Goal: Task Accomplishment & Management: Complete application form

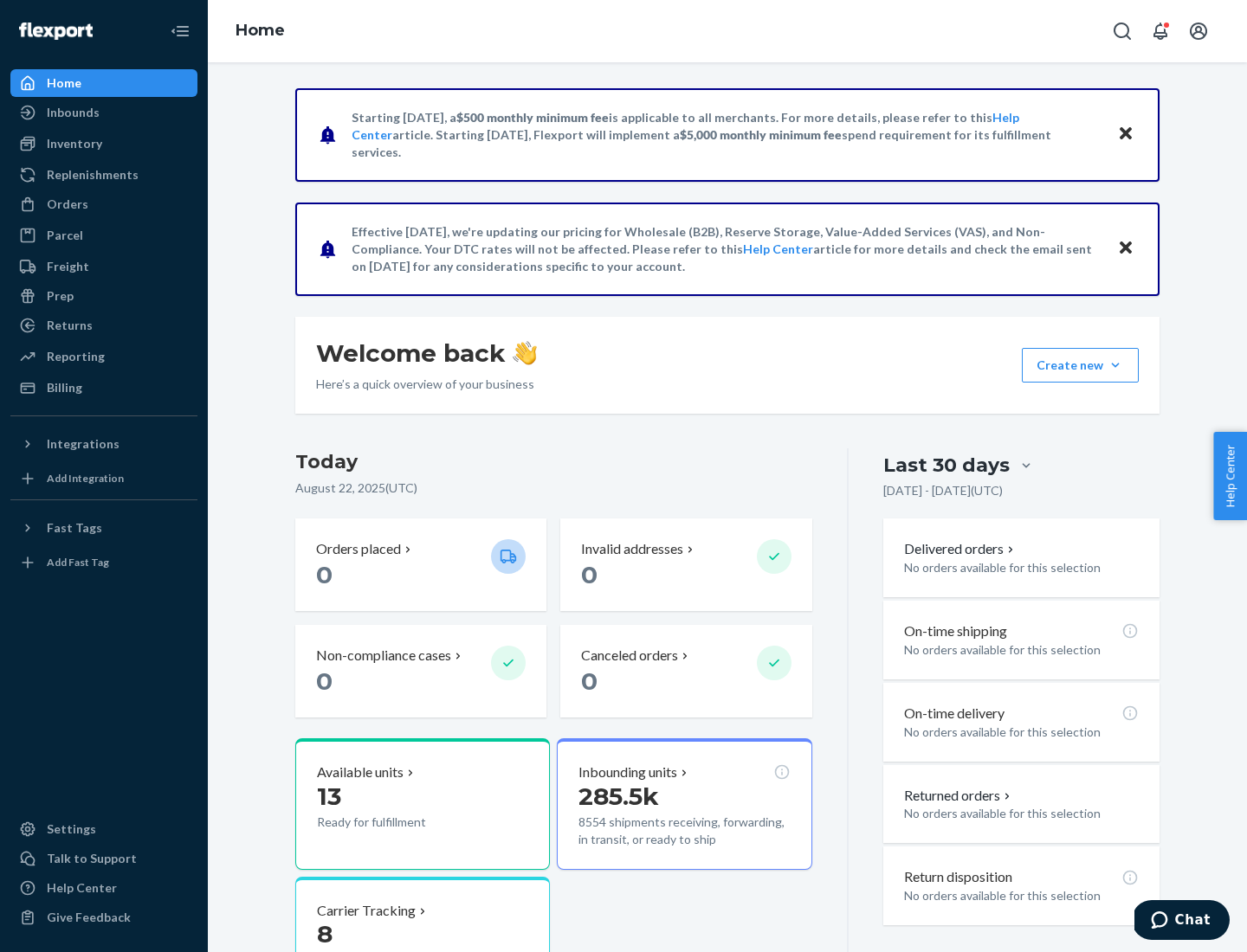
click at [1115, 365] on button "Create new Create new inbound Create new order Create new product" at bounding box center [1080, 365] width 117 height 34
click at [104, 112] on div "Inbounds" at bounding box center [104, 111] width 184 height 24
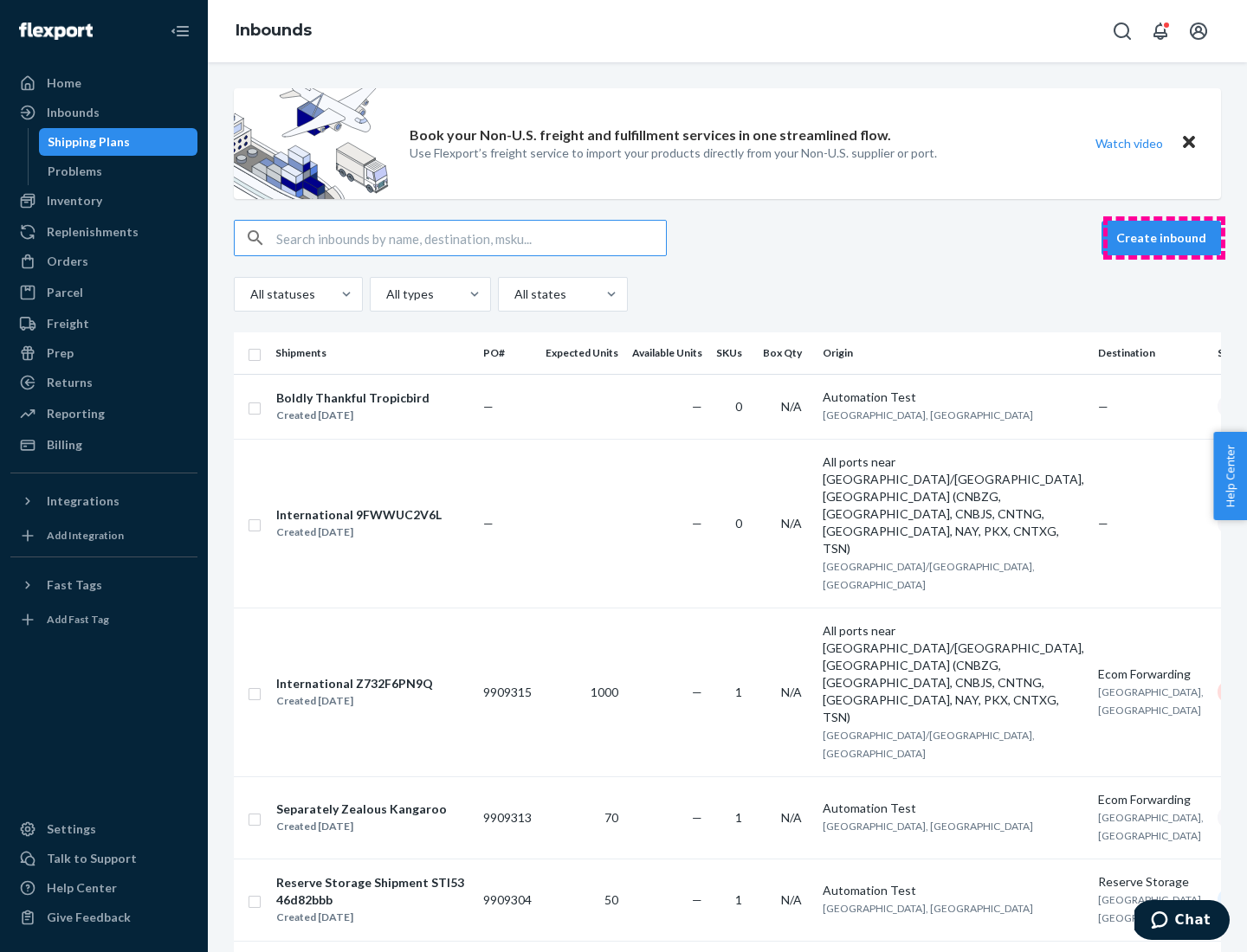
click at [1164, 238] on button "Create inbound" at bounding box center [1160, 238] width 119 height 34
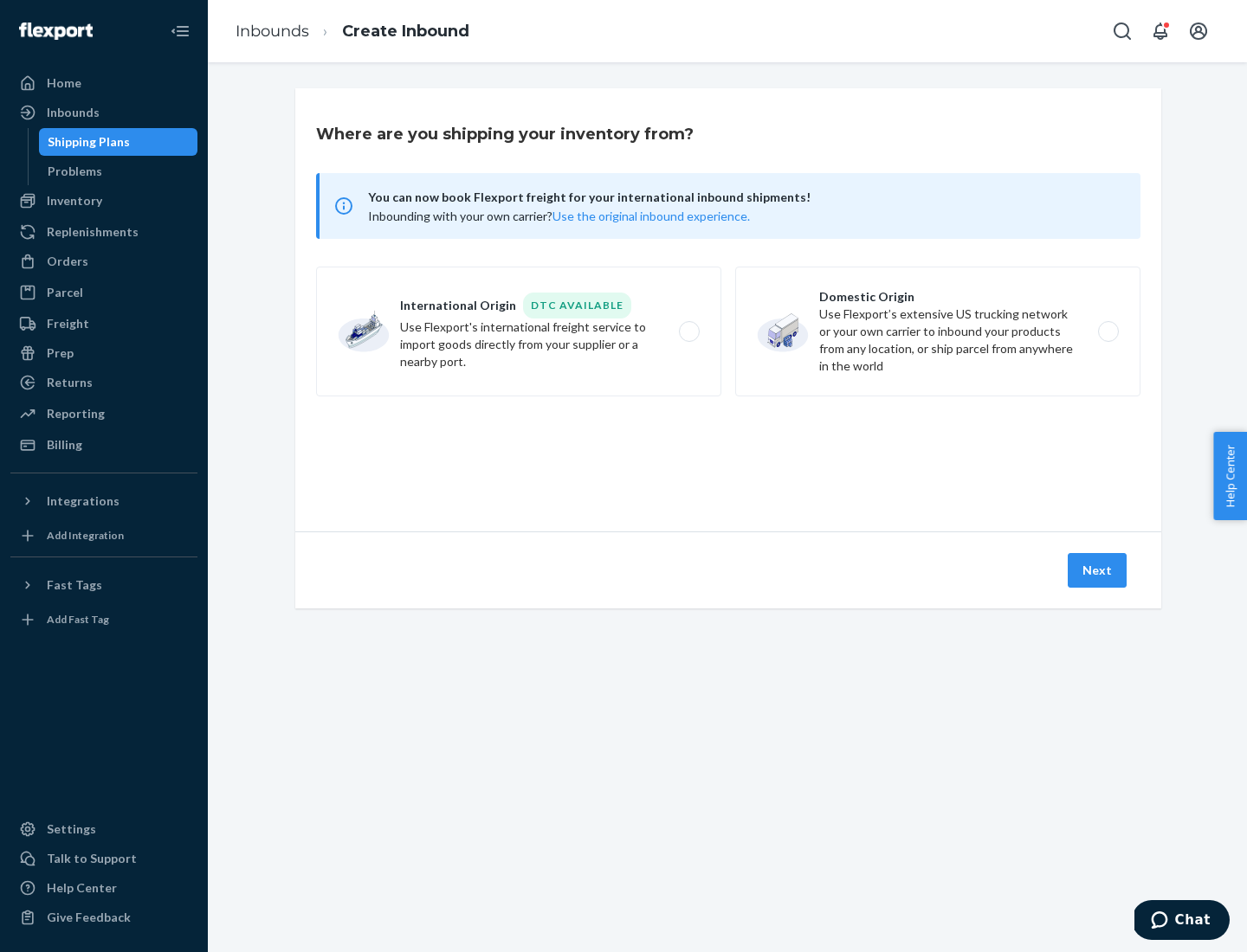
click at [938, 332] on label "Domestic Origin Use Flexport’s extensive US trucking network or your own carrie…" at bounding box center [937, 332] width 405 height 130
click at [1108, 332] on input "Domestic Origin Use Flexport’s extensive US trucking network or your own carrie…" at bounding box center [1114, 332] width 11 height 11
radio input "true"
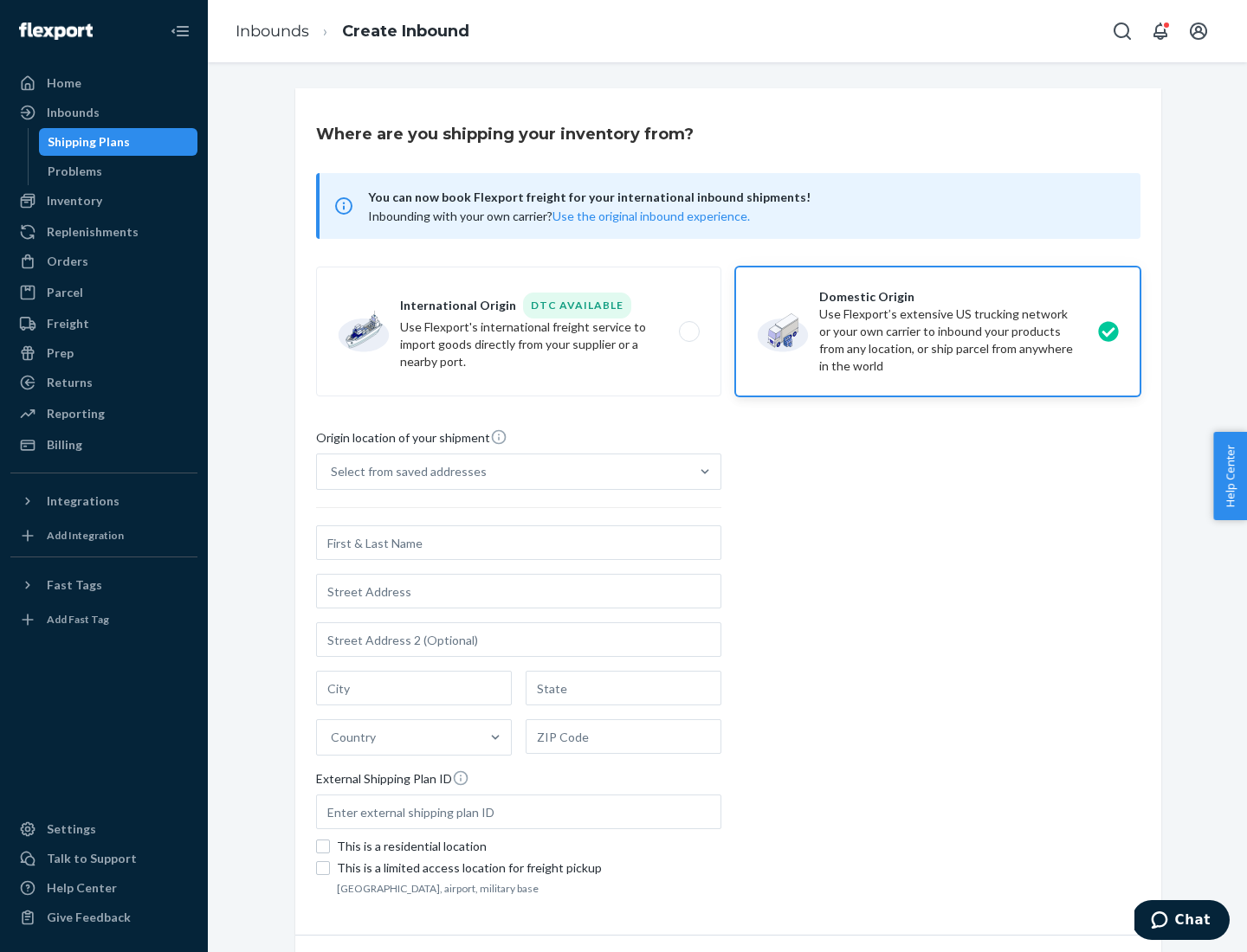
click at [404, 472] on div "Select from saved addresses" at bounding box center [408, 472] width 155 height 17
click at [333, 472] on input "Select from saved addresses" at bounding box center [332, 472] width 2 height 17
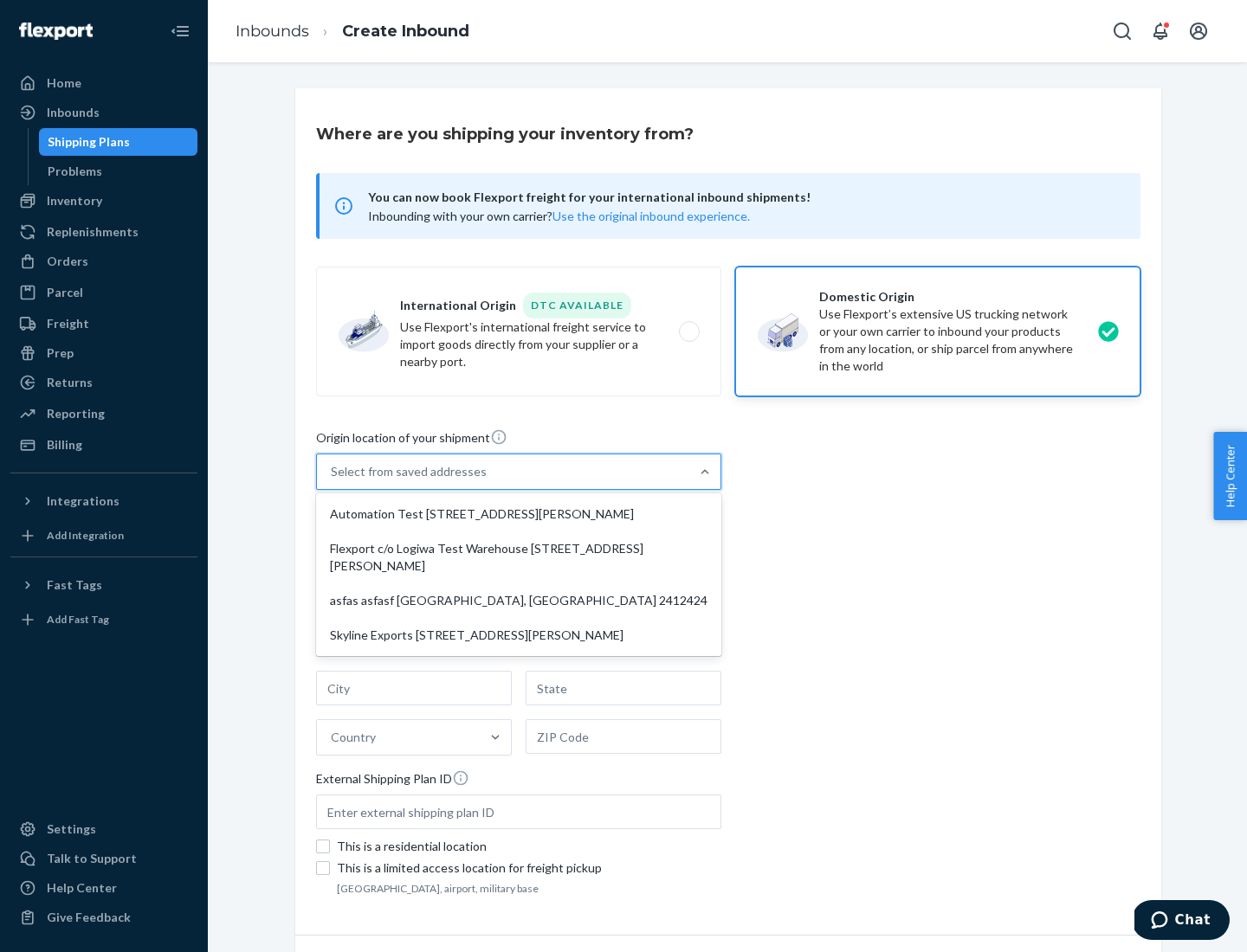
scroll to position [7, 0]
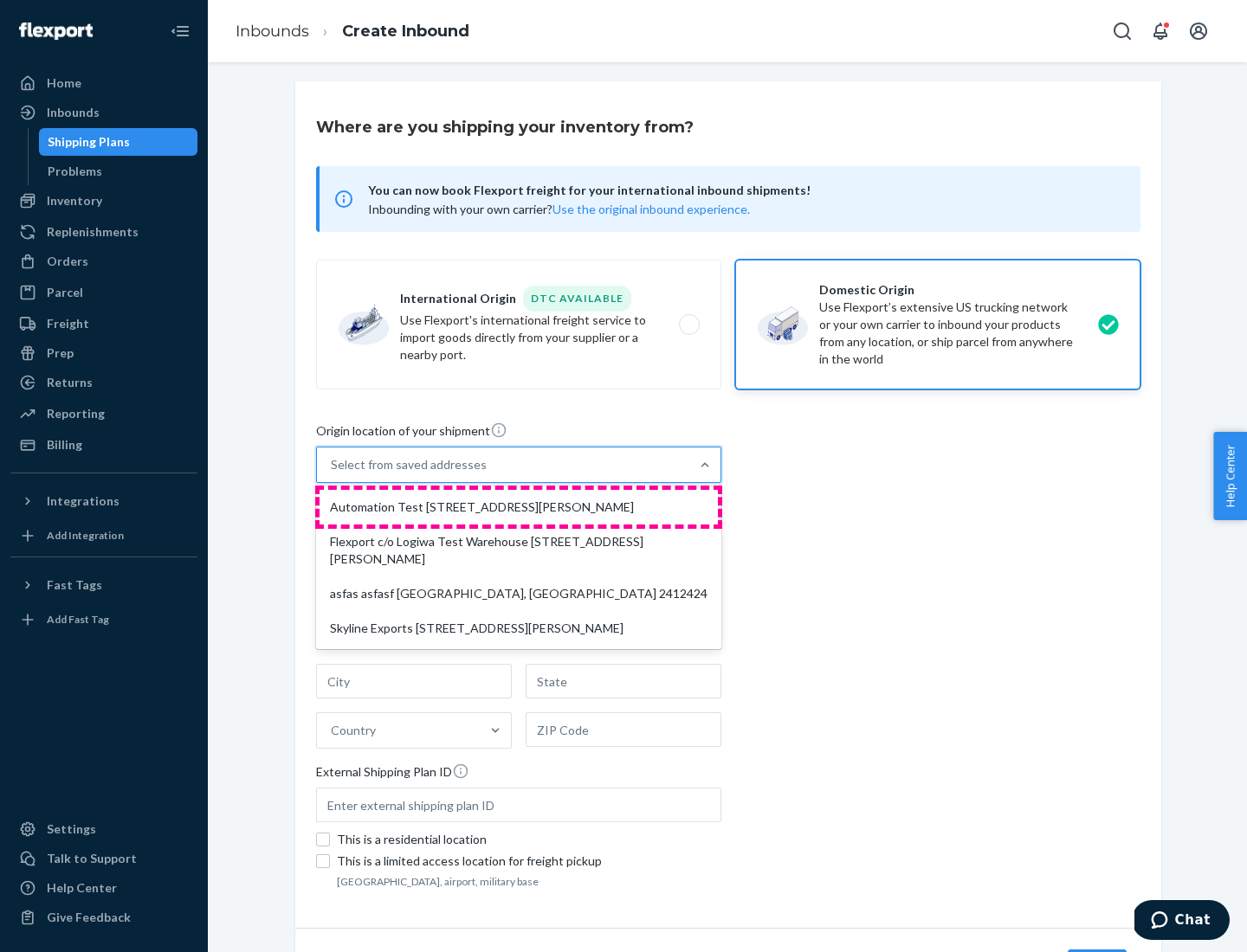
click at [519, 507] on div "Automation Test [STREET_ADDRESS][PERSON_NAME]" at bounding box center [519, 507] width 399 height 34
click at [333, 474] on input "option Automation Test [STREET_ADDRESS][PERSON_NAME] focused, 1 of 4. 4 results…" at bounding box center [332, 465] width 2 height 17
type input "Automation Test"
type input "9th Floor"
type input "[GEOGRAPHIC_DATA]"
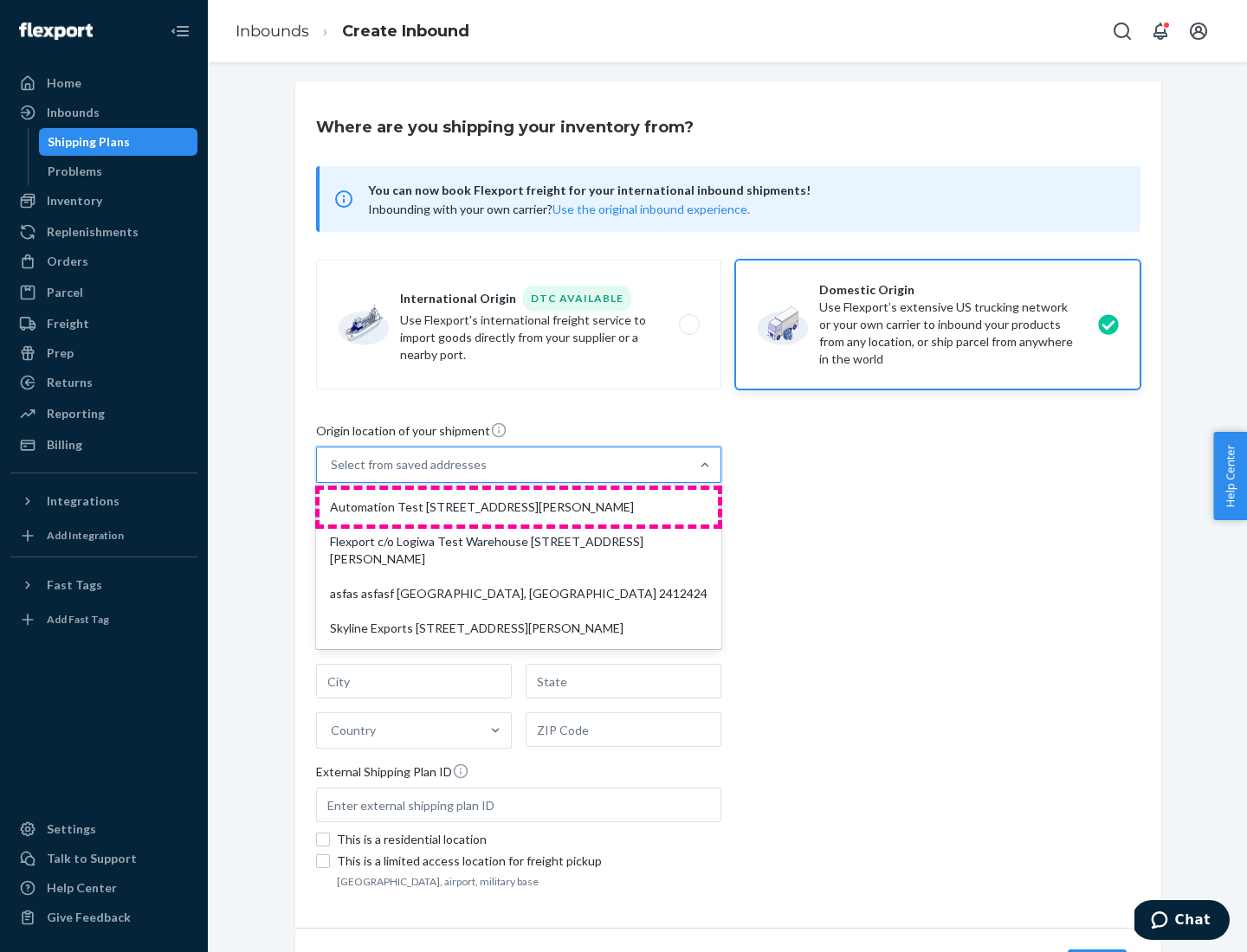
type input "CA"
type input "94104"
type input "[STREET_ADDRESS][PERSON_NAME]"
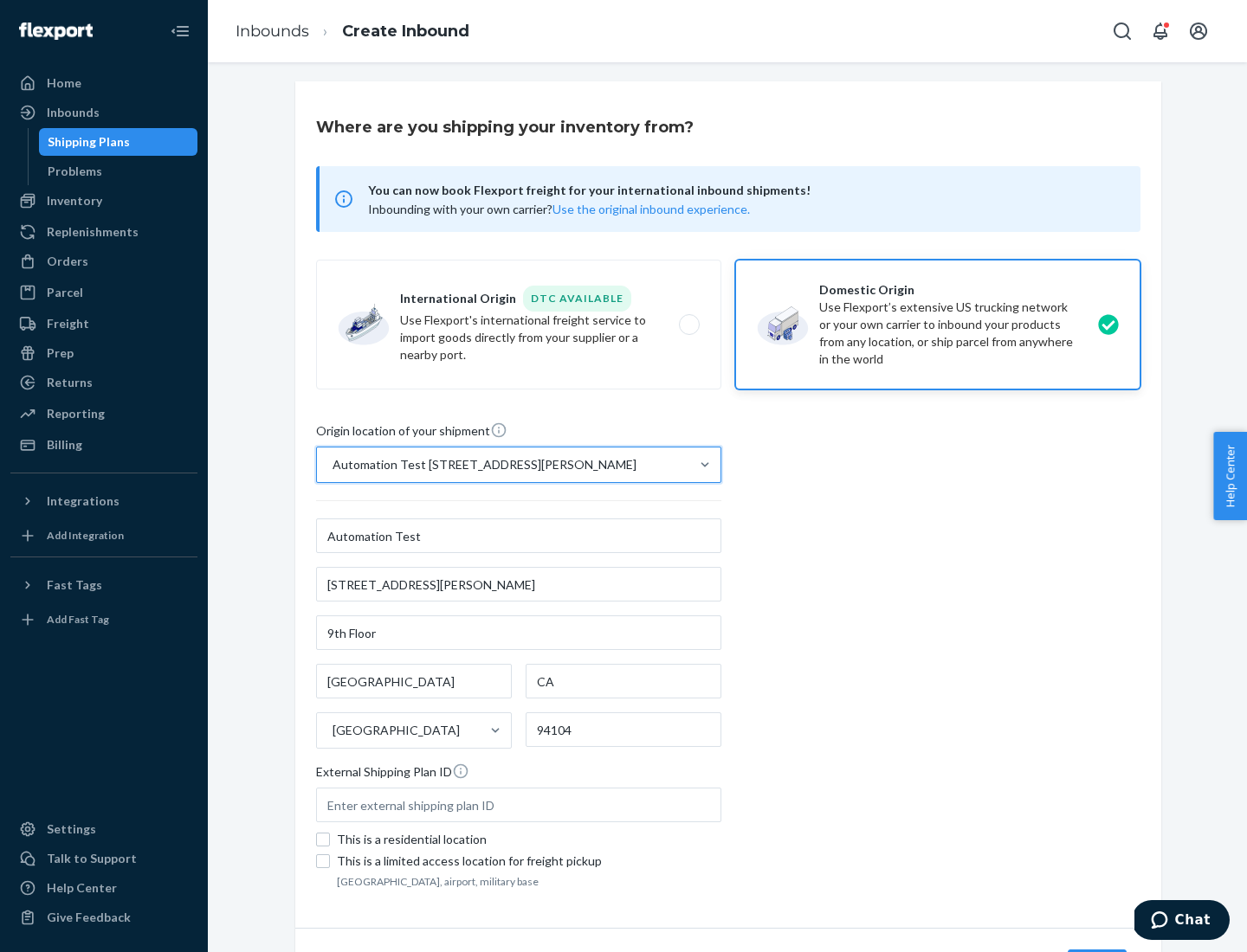
scroll to position [101, 0]
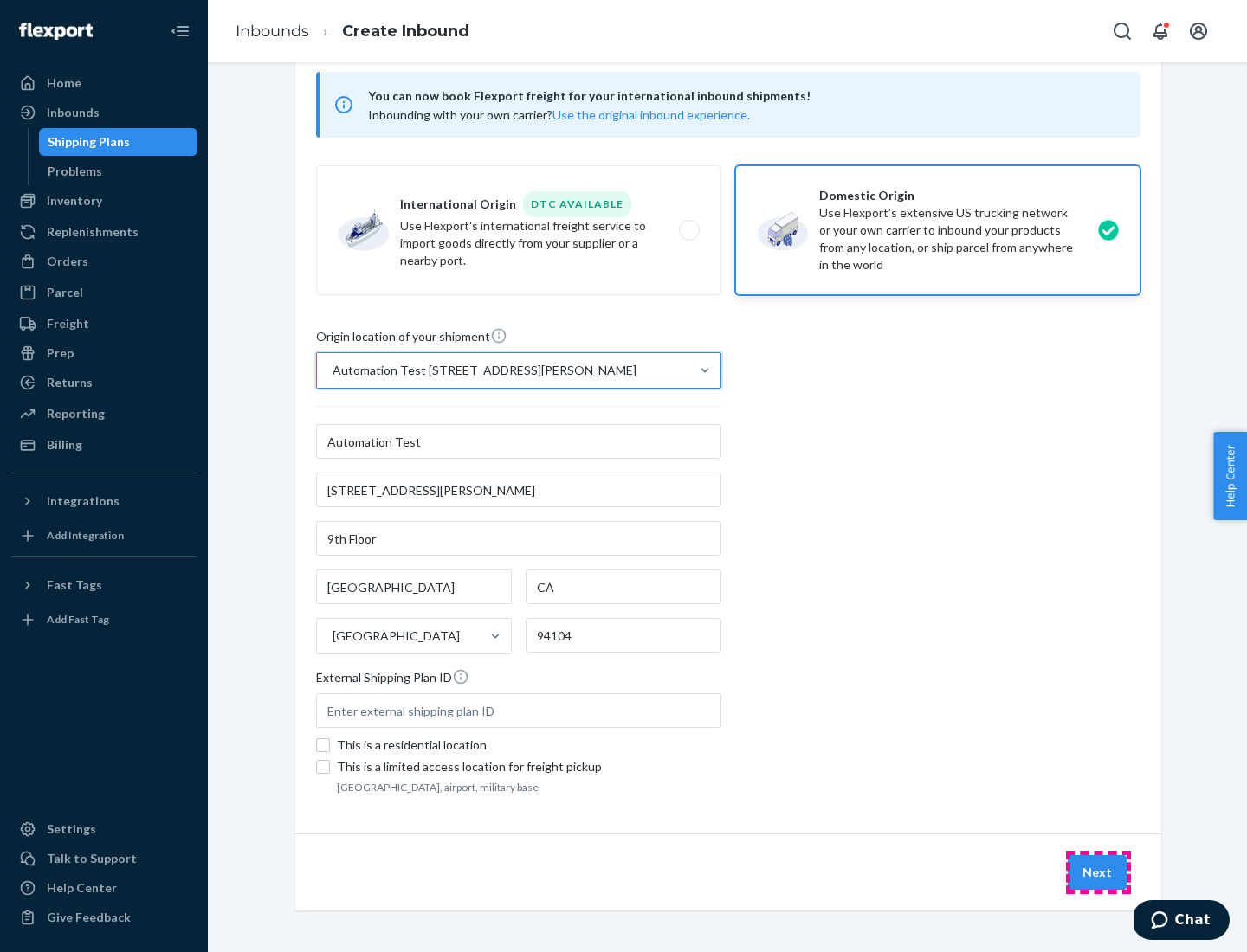
click at [1098, 872] on button "Next" at bounding box center [1097, 872] width 59 height 34
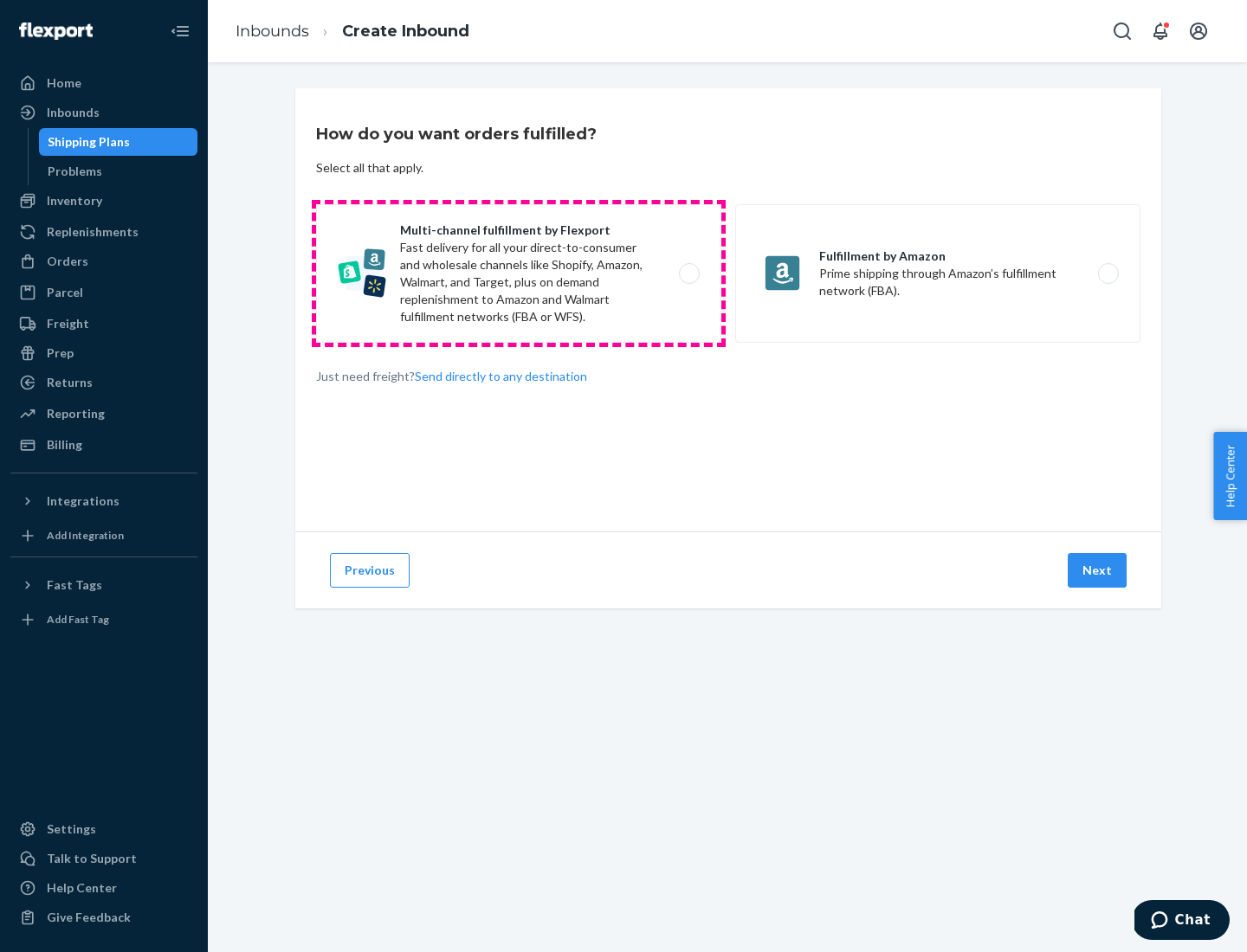
click at [519, 273] on label "Multi-channel fulfillment by Flexport Fast delivery for all your direct-to-cons…" at bounding box center [519, 273] width 405 height 138
click at [688, 273] on input "Multi-channel fulfillment by Flexport Fast delivery for all your direct-to-cons…" at bounding box center [694, 274] width 11 height 11
radio input "true"
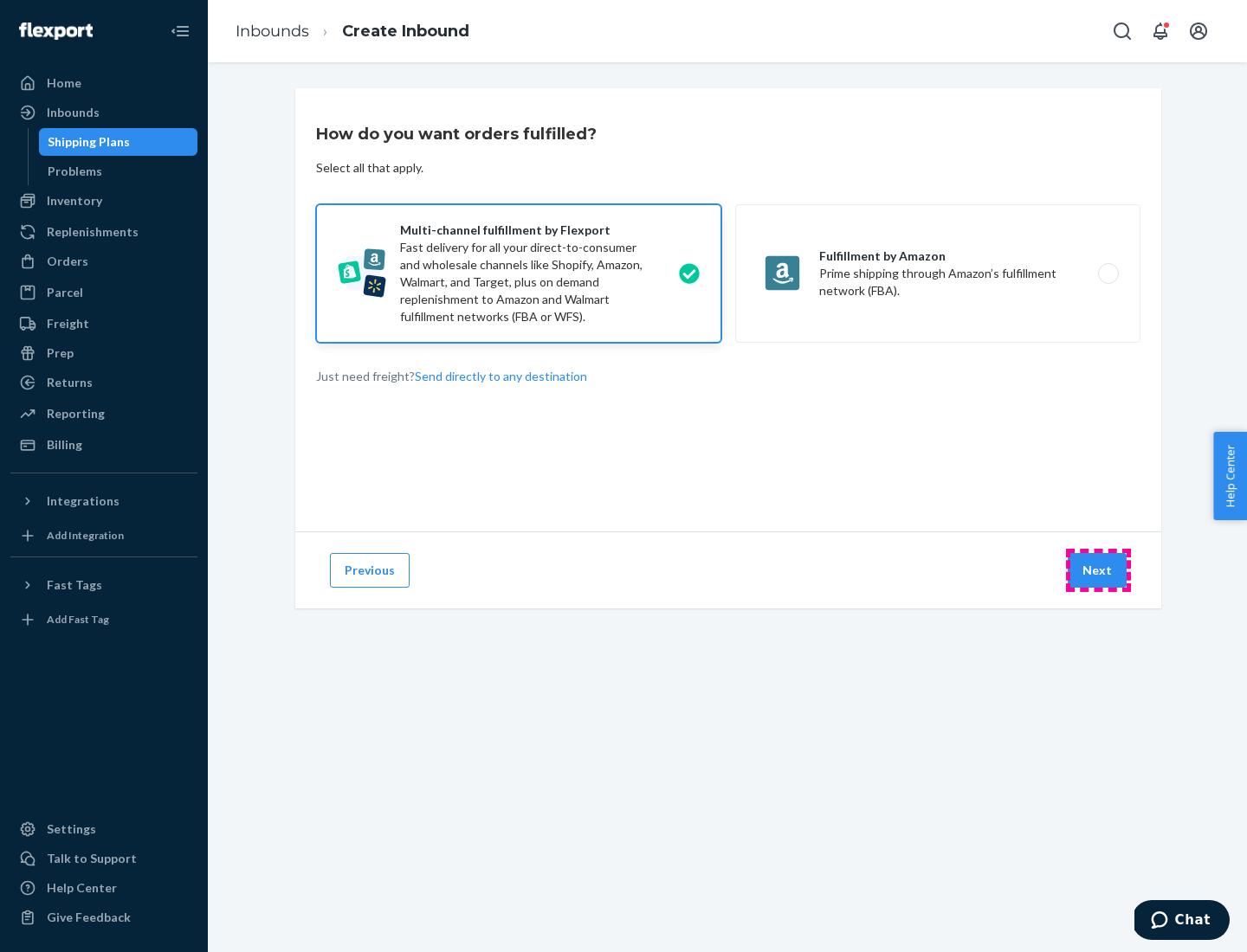
click at [1098, 571] on button "Next" at bounding box center [1097, 570] width 59 height 34
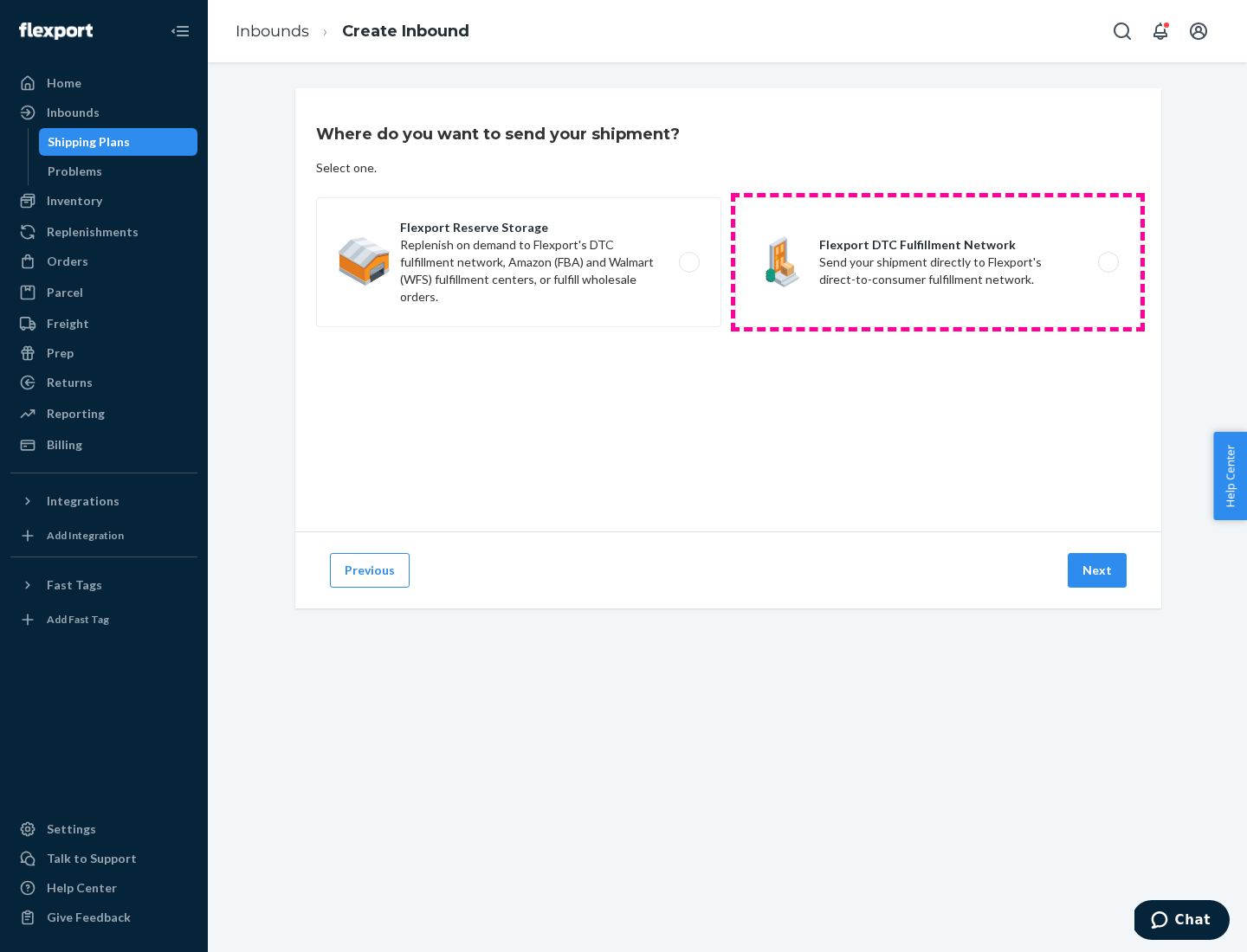
click at [938, 262] on label "Flexport DTC Fulfillment Network Send your shipment directly to Flexport's dire…" at bounding box center [937, 262] width 405 height 130
click at [1108, 262] on input "Flexport DTC Fulfillment Network Send your shipment directly to Flexport's dire…" at bounding box center [1114, 263] width 11 height 11
radio input "true"
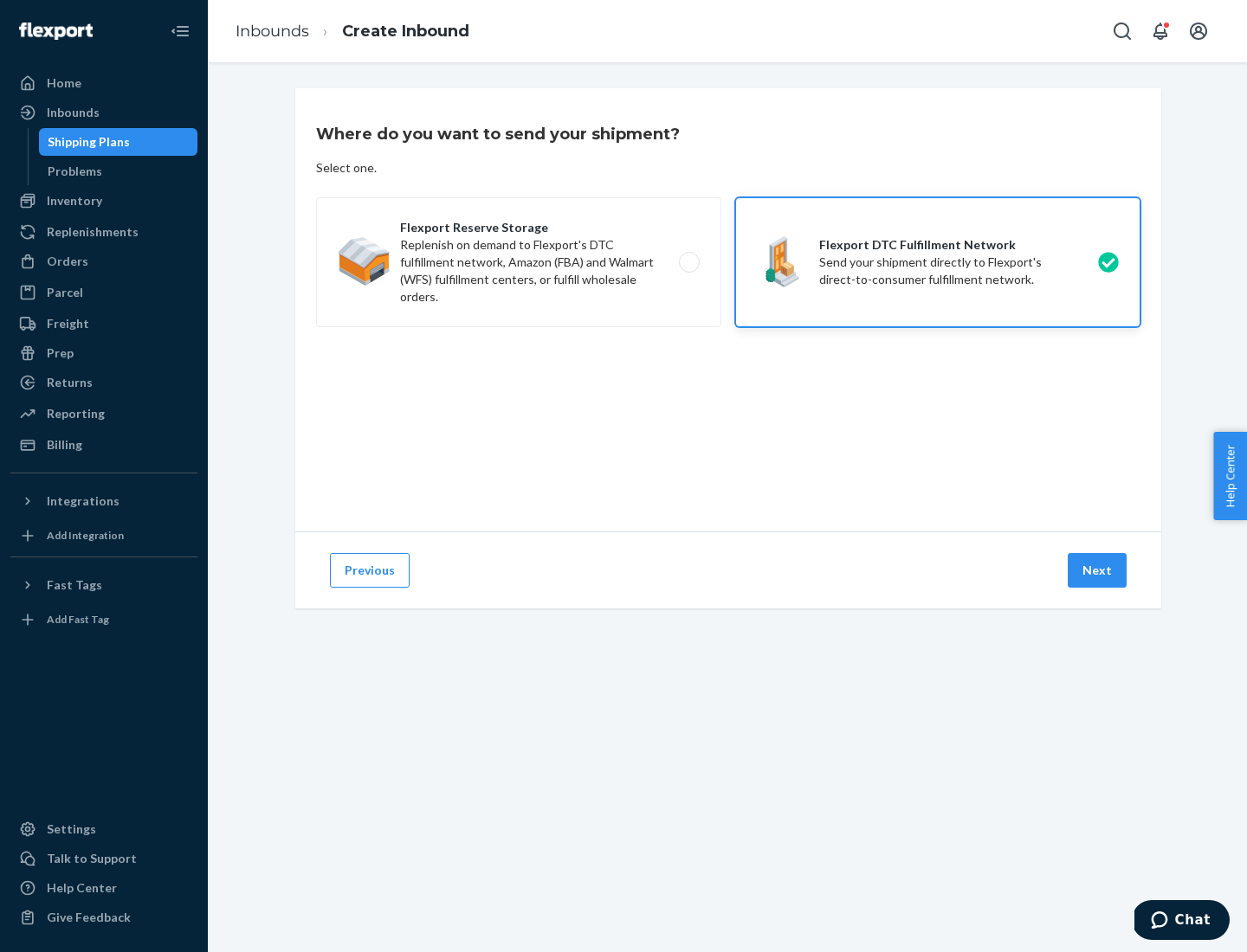
click at [1098, 571] on button "Next" at bounding box center [1097, 570] width 59 height 34
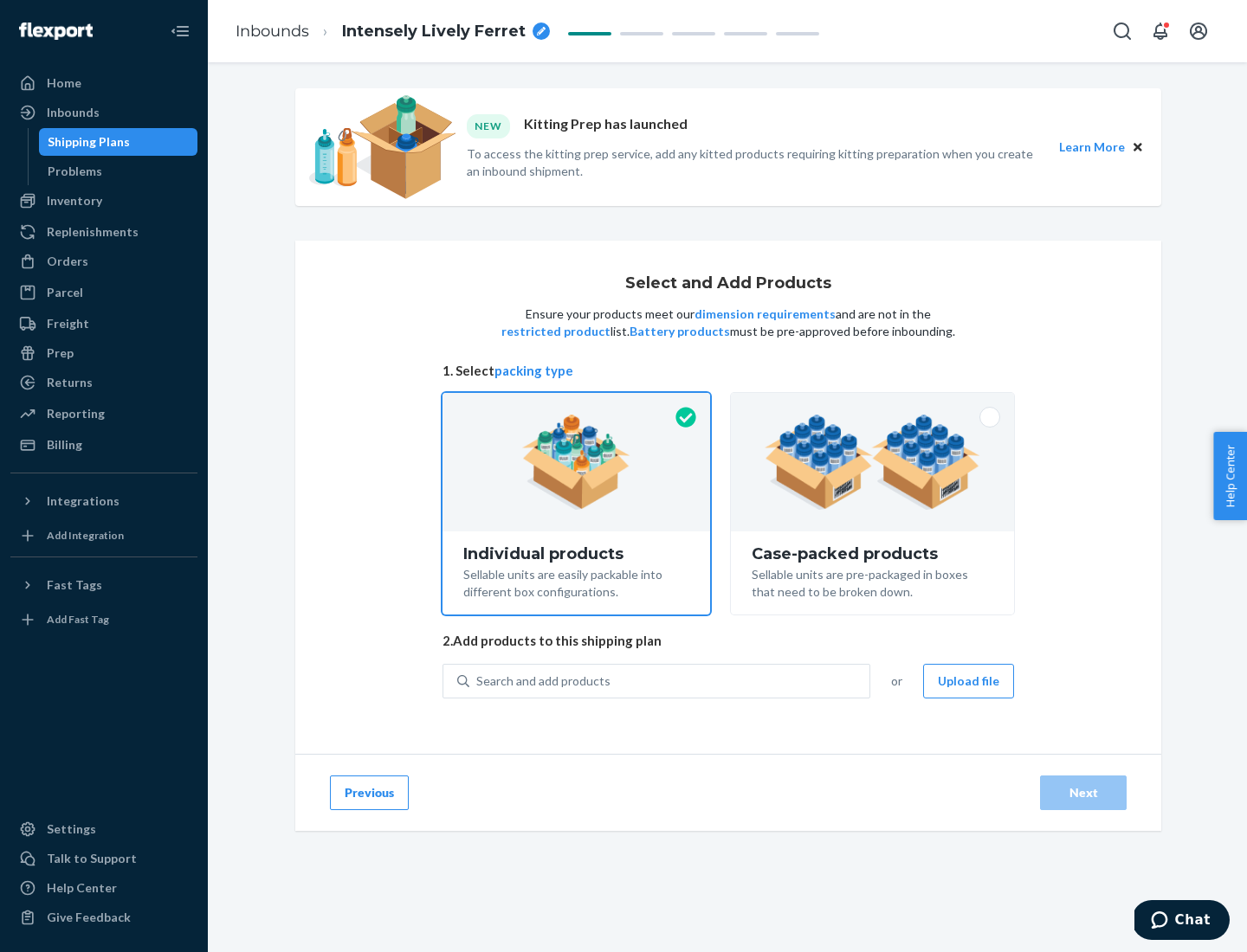
click at [872, 462] on img at bounding box center [872, 462] width 215 height 95
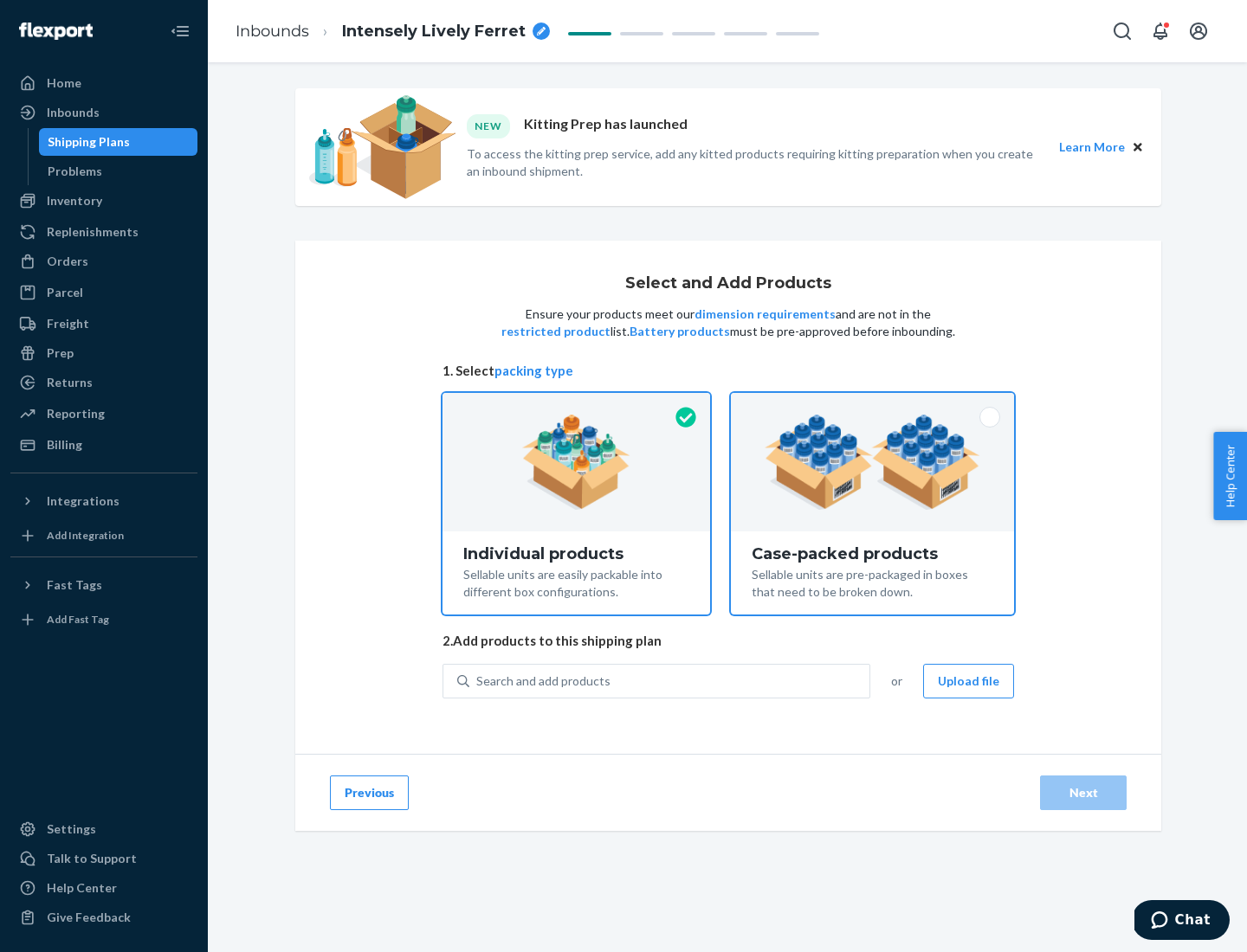
click at [872, 404] on input "Case-packed products Sellable units are pre-packaged in boxes that need to be b…" at bounding box center [872, 398] width 11 height 11
radio input "true"
radio input "false"
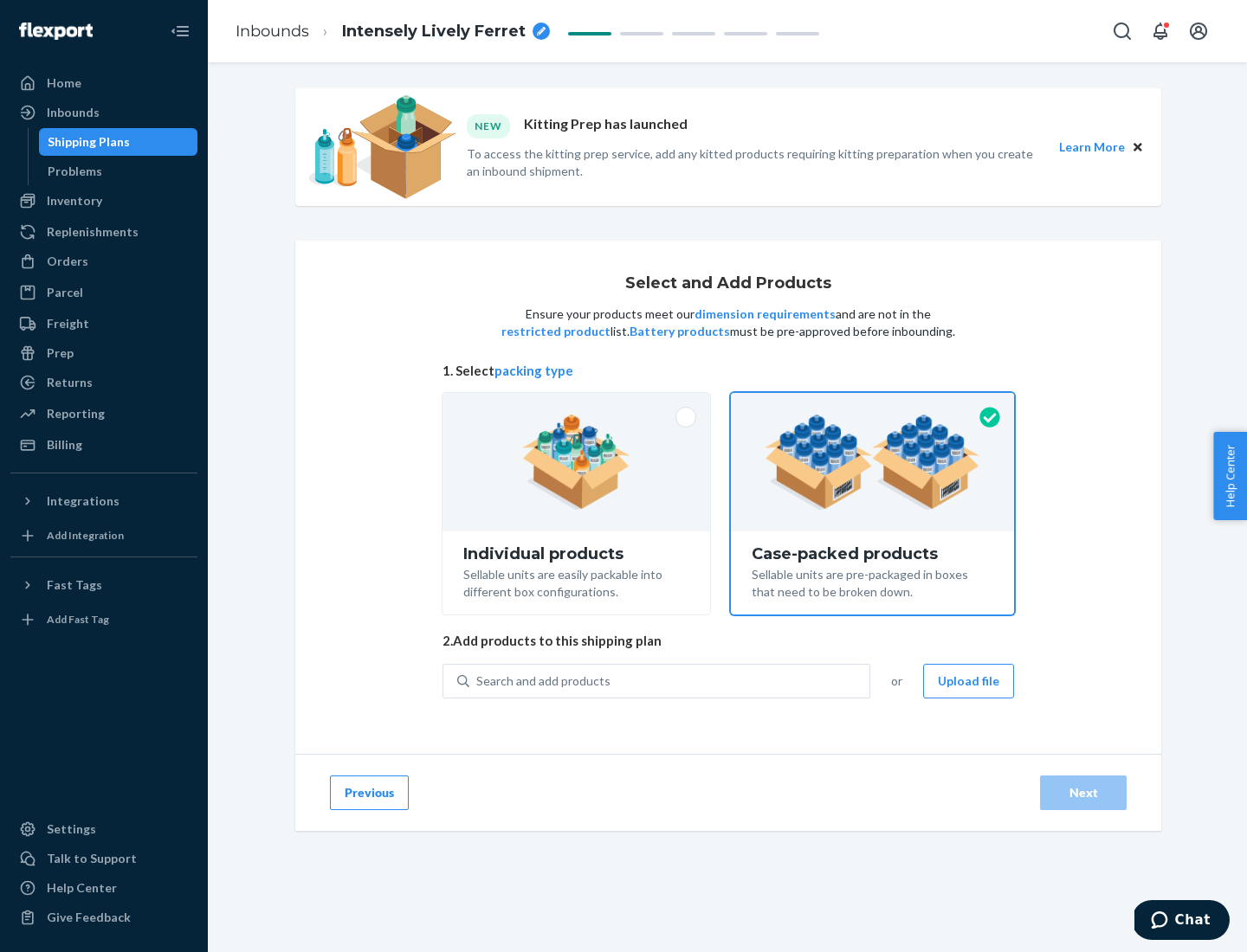
click at [670, 680] on div "Search and add products" at bounding box center [669, 680] width 400 height 31
click at [478, 680] on input "Search and add products" at bounding box center [478, 681] width 2 height 17
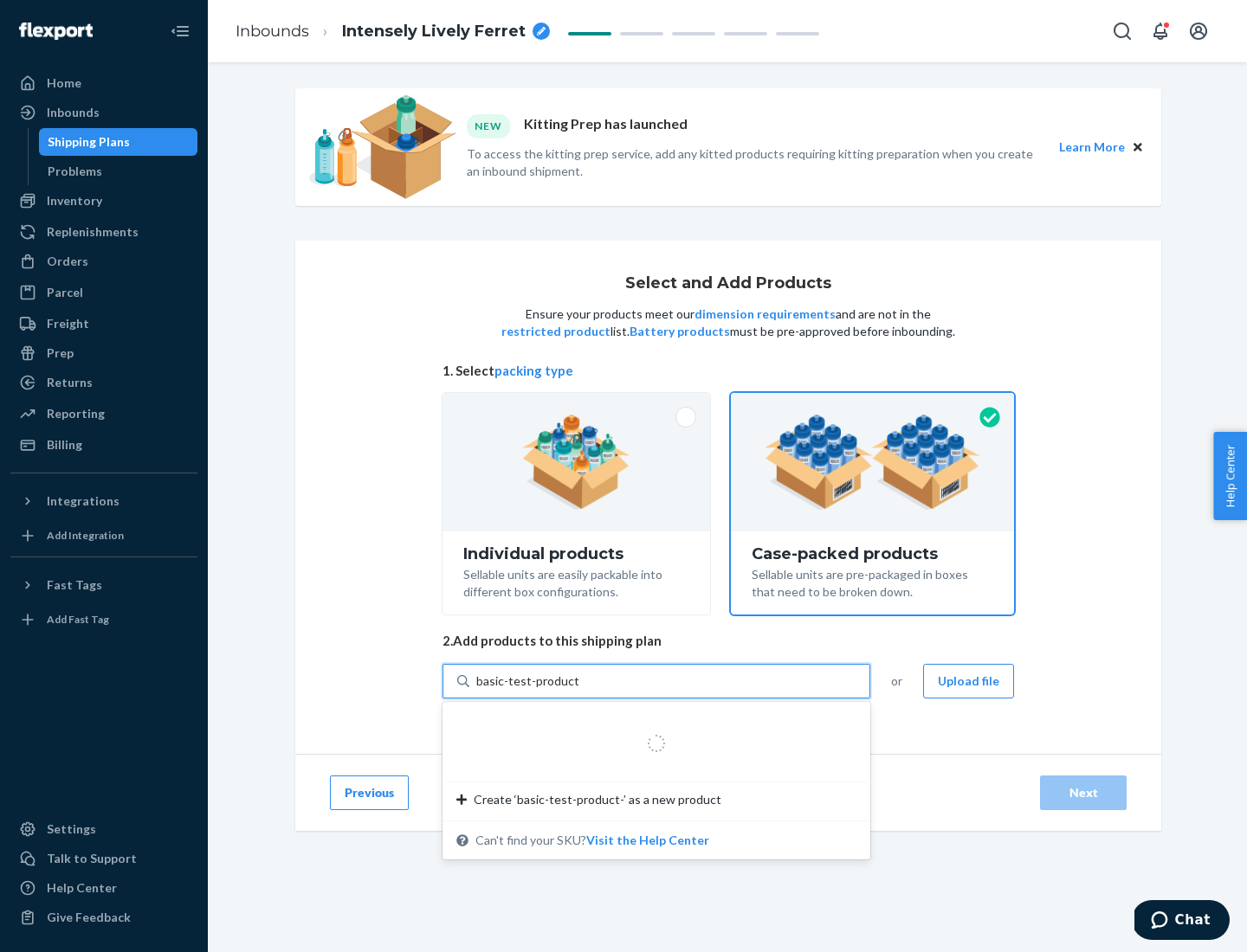
type input "basic-test-product-1"
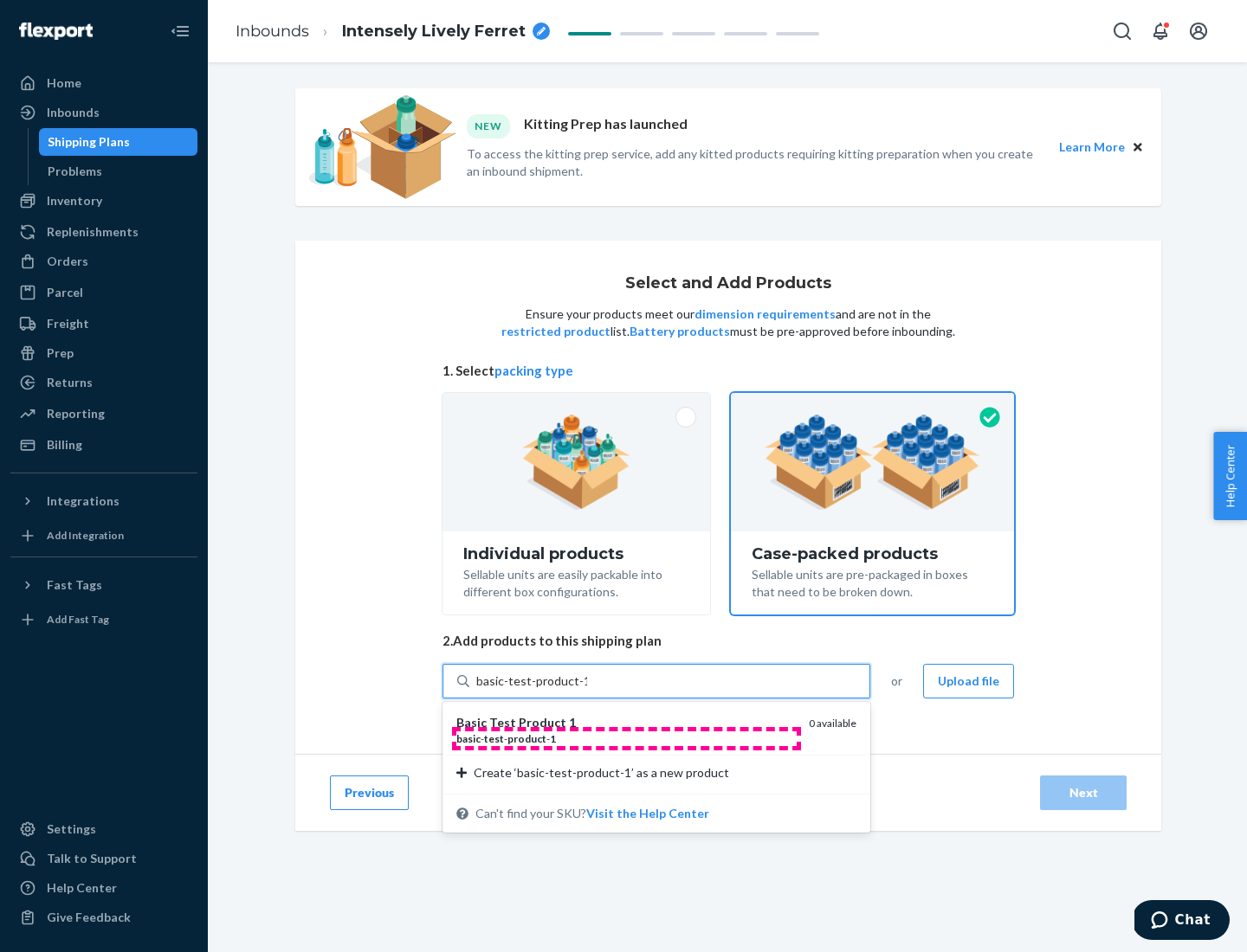
click at [626, 739] on div "basic - test - product - 1" at bounding box center [625, 738] width 338 height 14
click at [587, 690] on input "basic-test-product-1" at bounding box center [532, 681] width 111 height 17
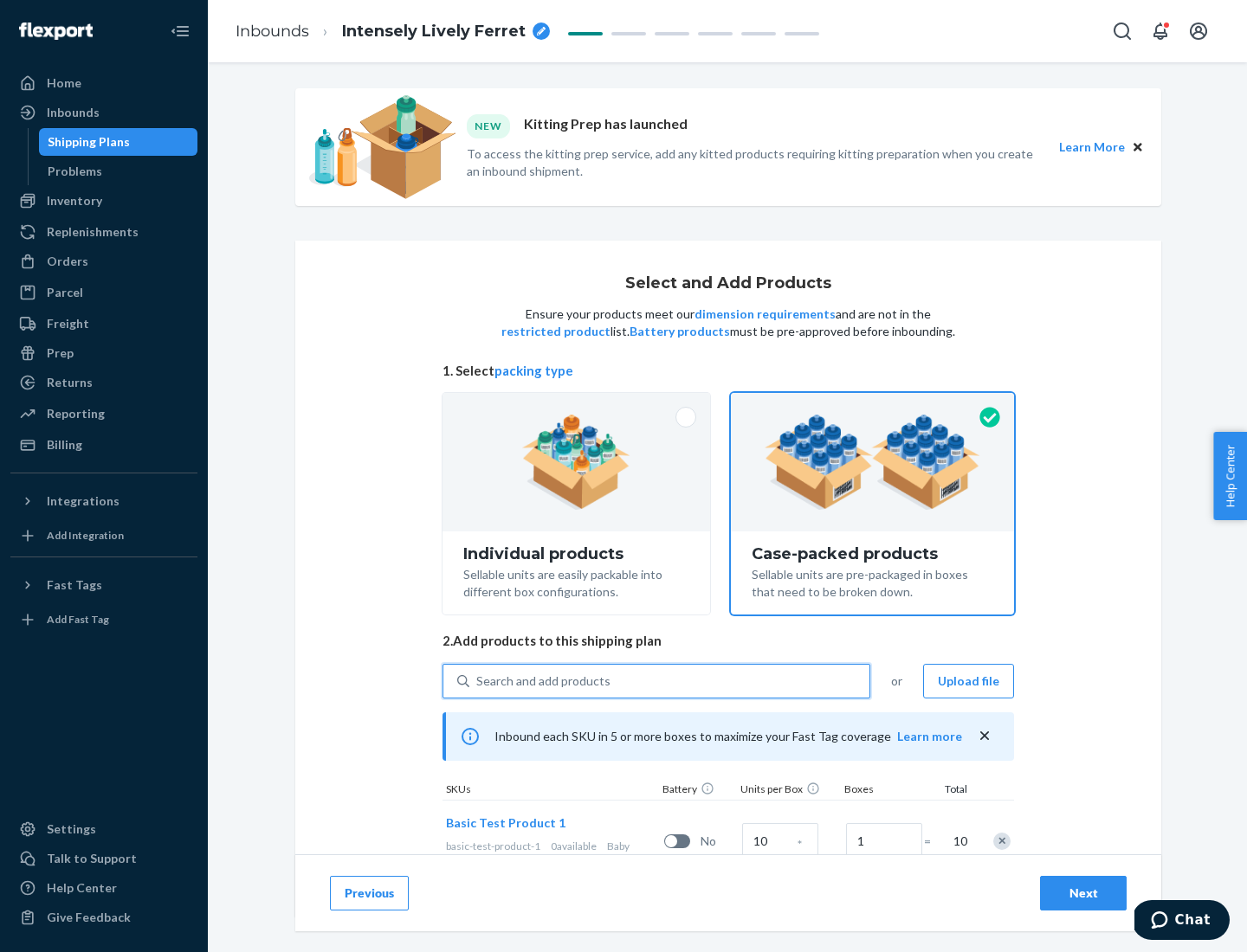
scroll to position [62, 0]
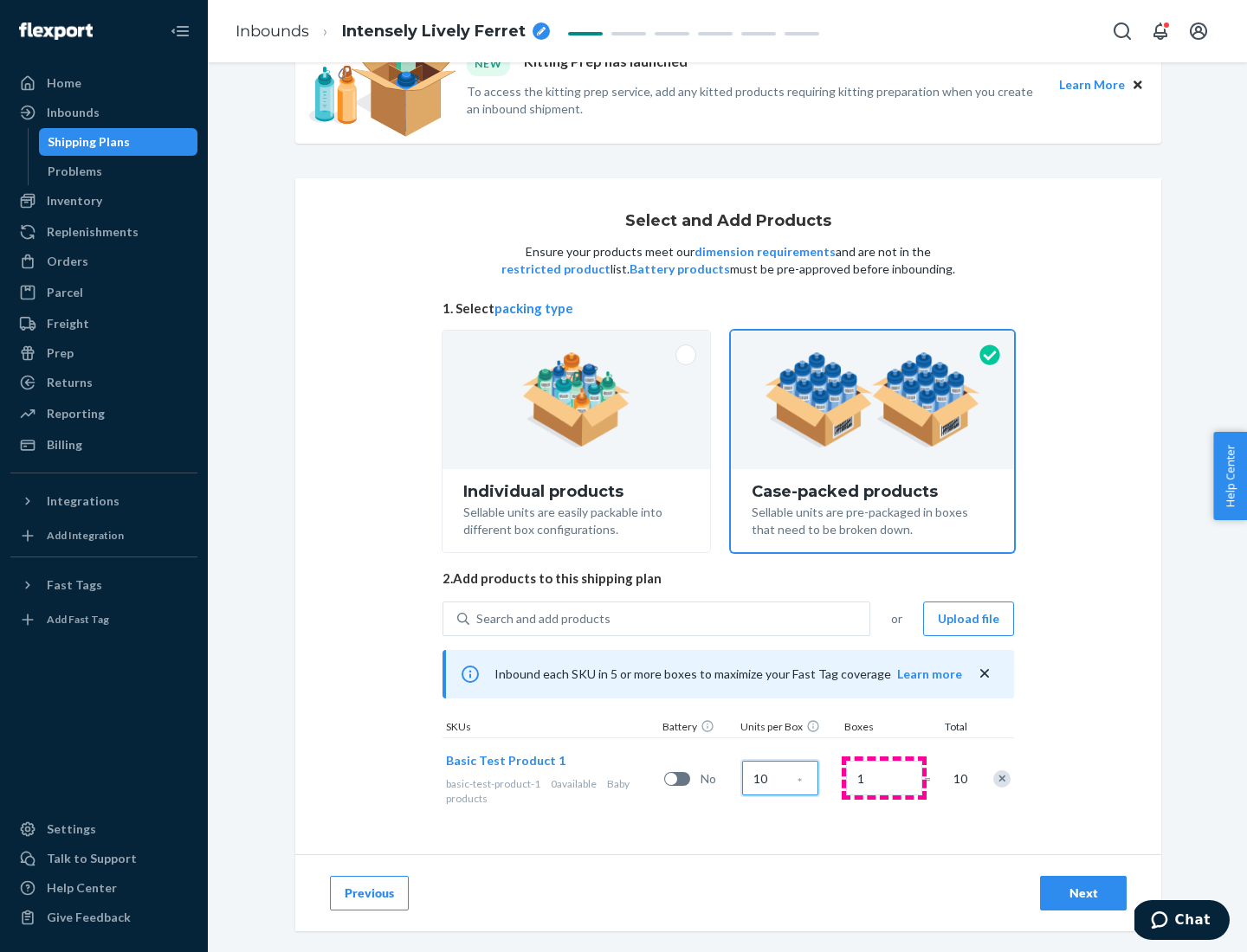
type input "10"
type input "7"
click at [1083, 893] on div "Next" at bounding box center [1083, 893] width 57 height 17
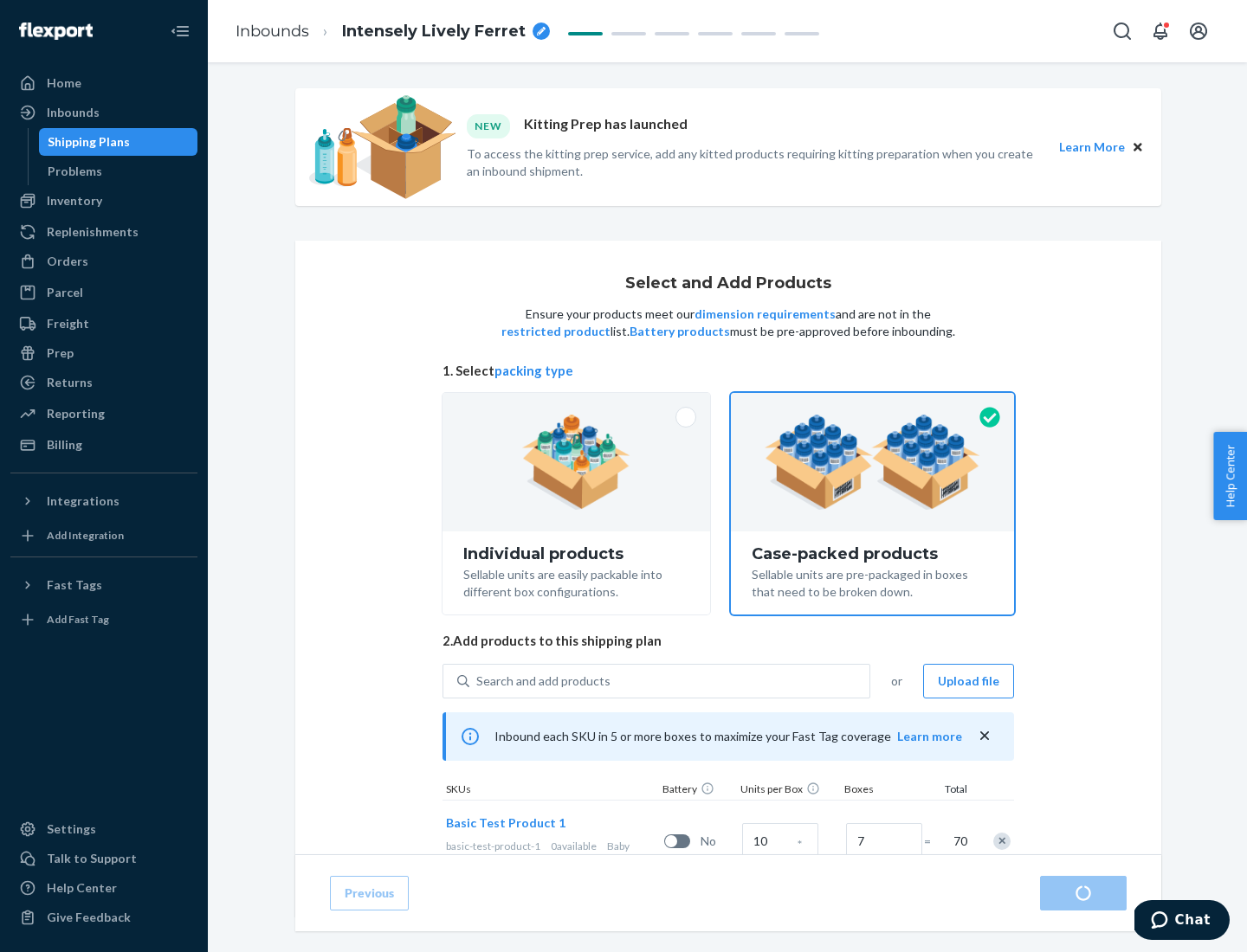
radio input "true"
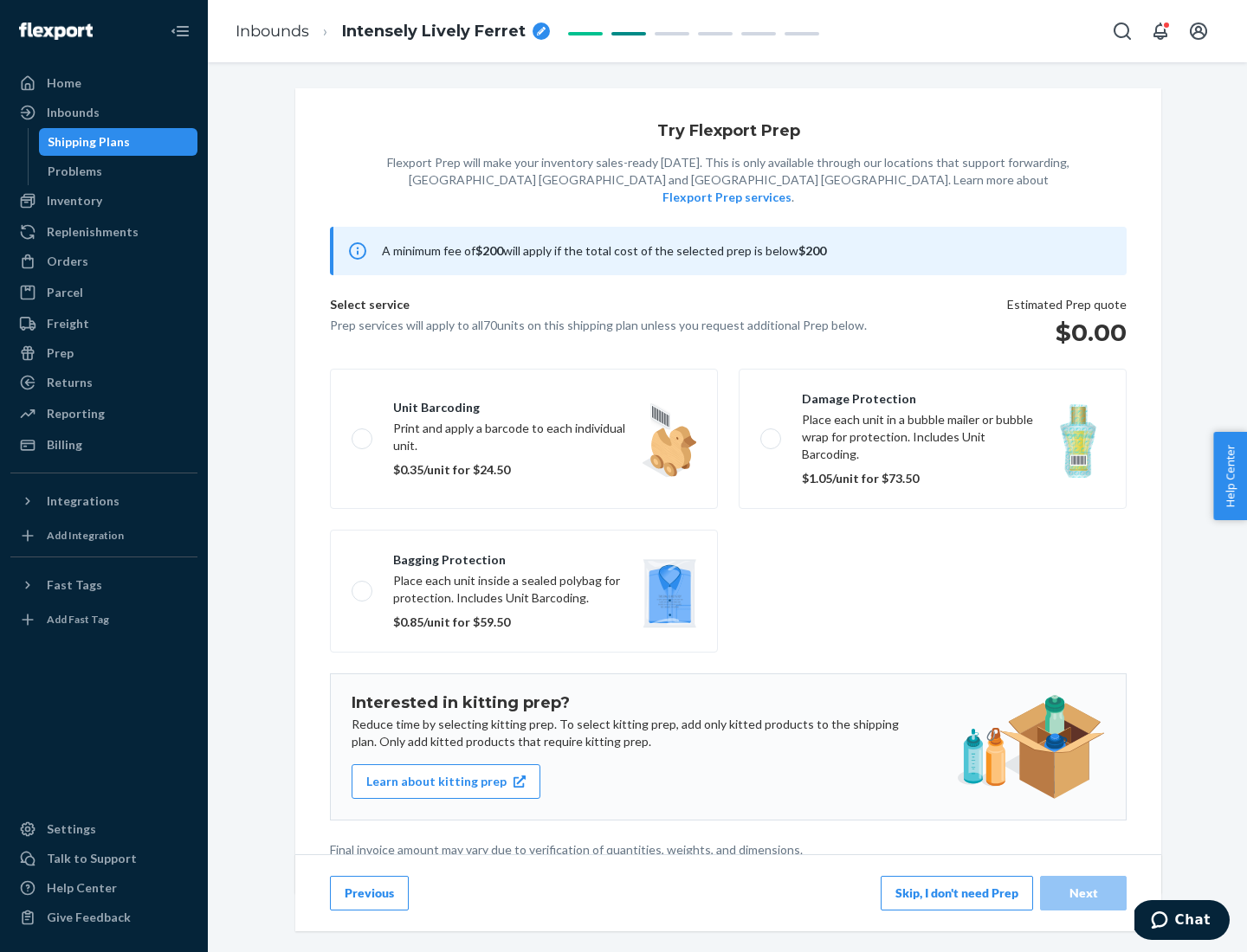
scroll to position [5, 0]
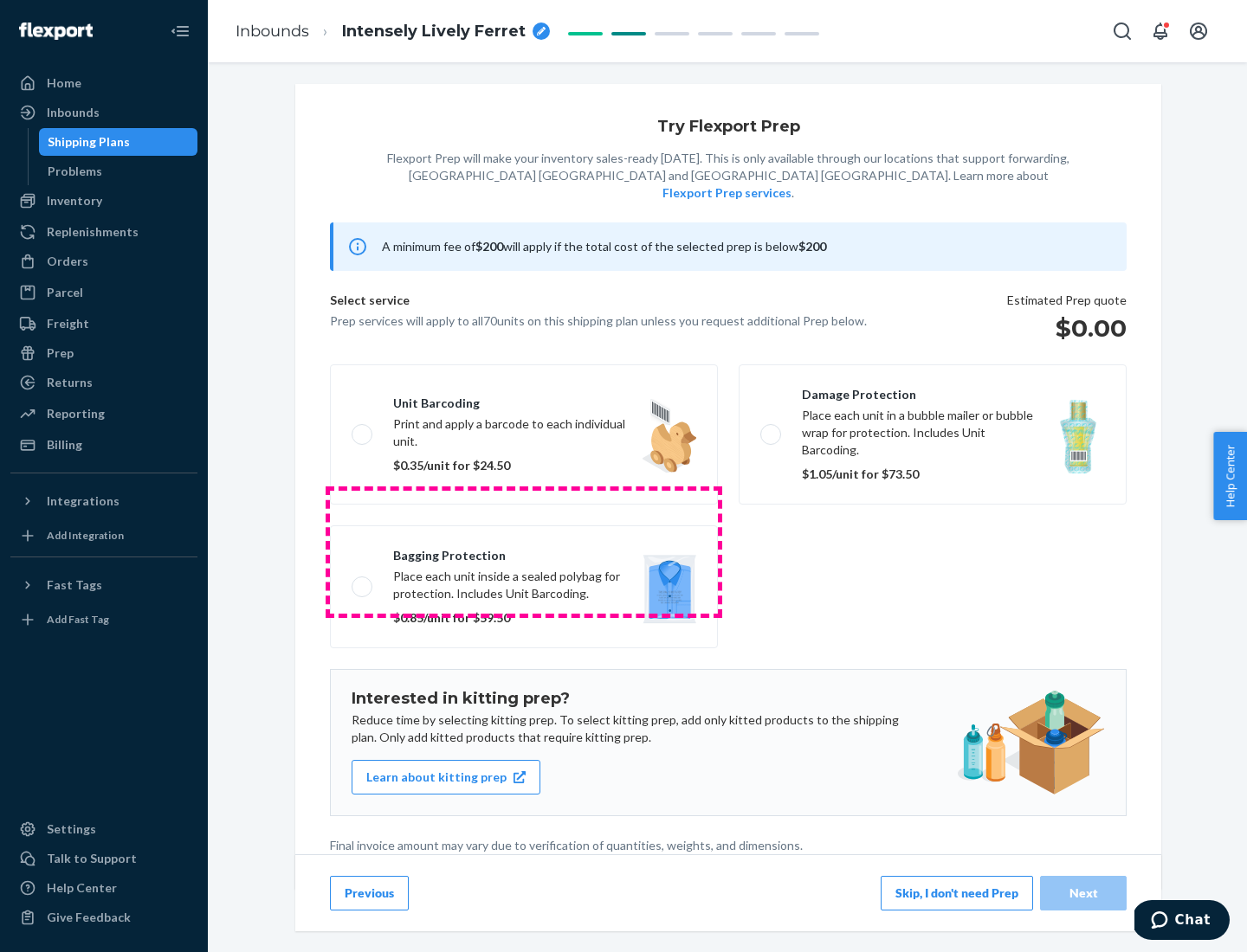
click at [523, 552] on label "Bagging protection Place each unit inside a sealed polybag for protection. Incl…" at bounding box center [523, 586] width 388 height 123
click at [363, 580] on input "Bagging protection Place each unit inside a sealed polybag for protection. Incl…" at bounding box center [358, 586] width 11 height 11
checkbox input "true"
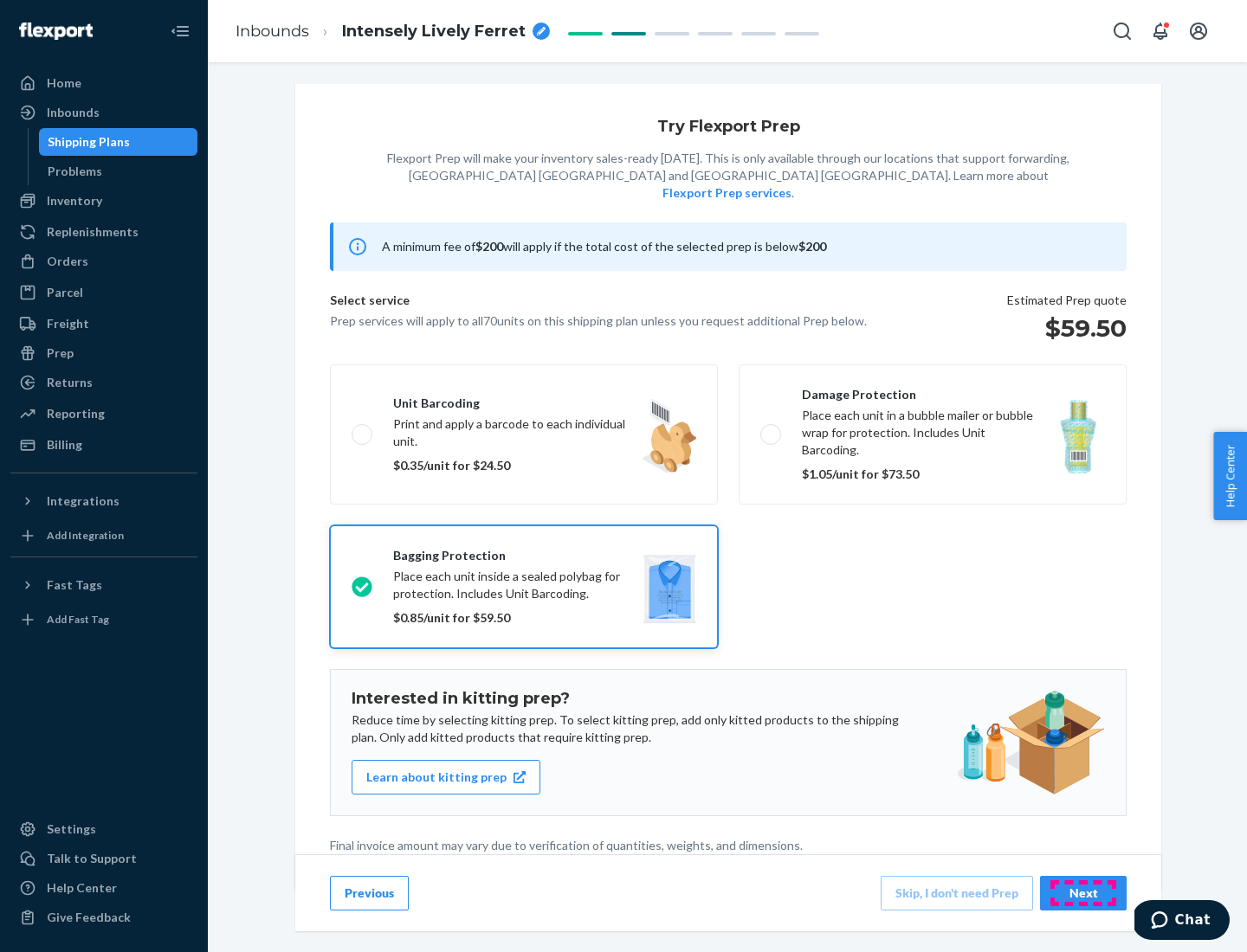
click at [1083, 892] on div "Next" at bounding box center [1083, 893] width 57 height 17
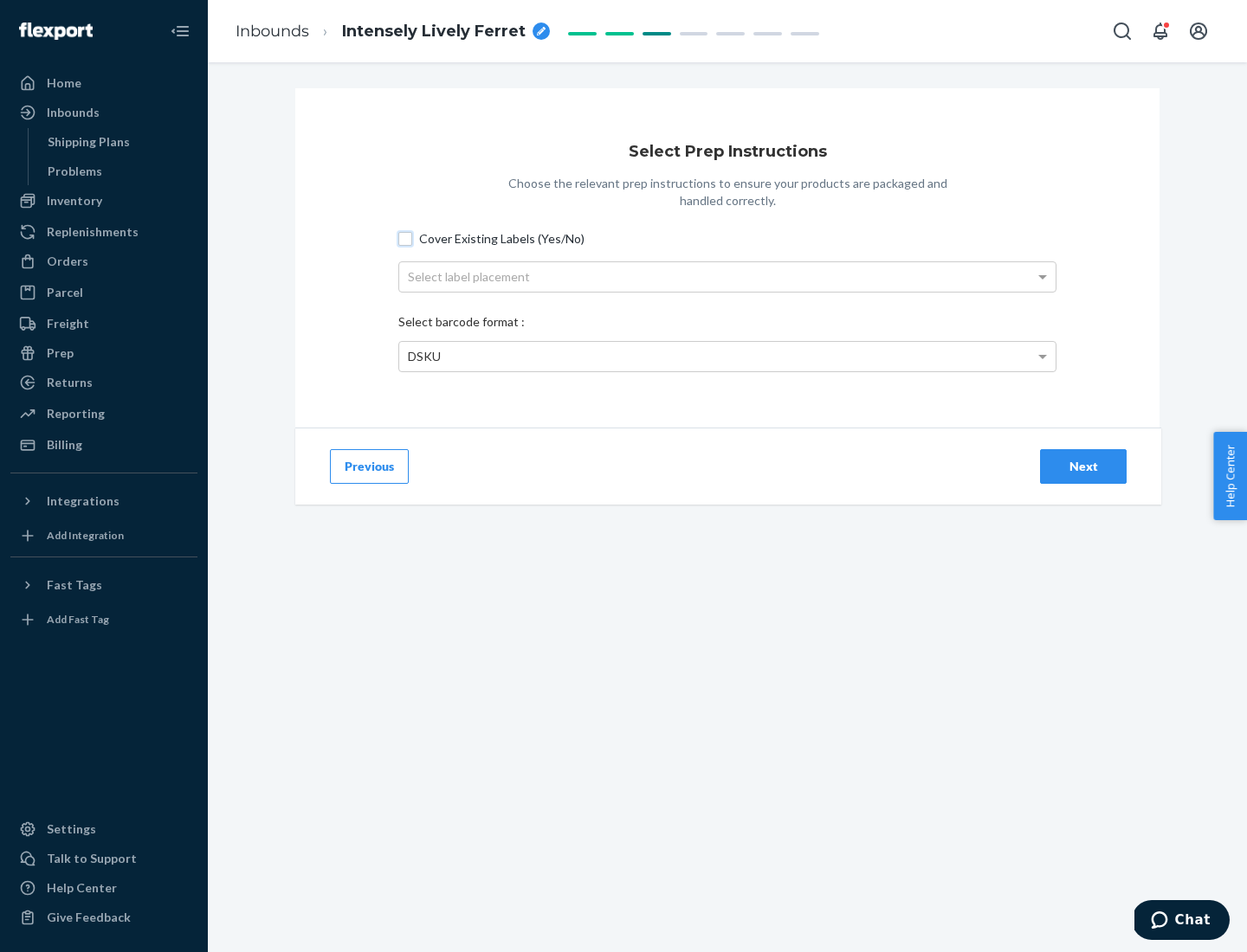
click at [405, 238] on input "Cover Existing Labels (Yes/No)" at bounding box center [405, 238] width 14 height 14
checkbox input "true"
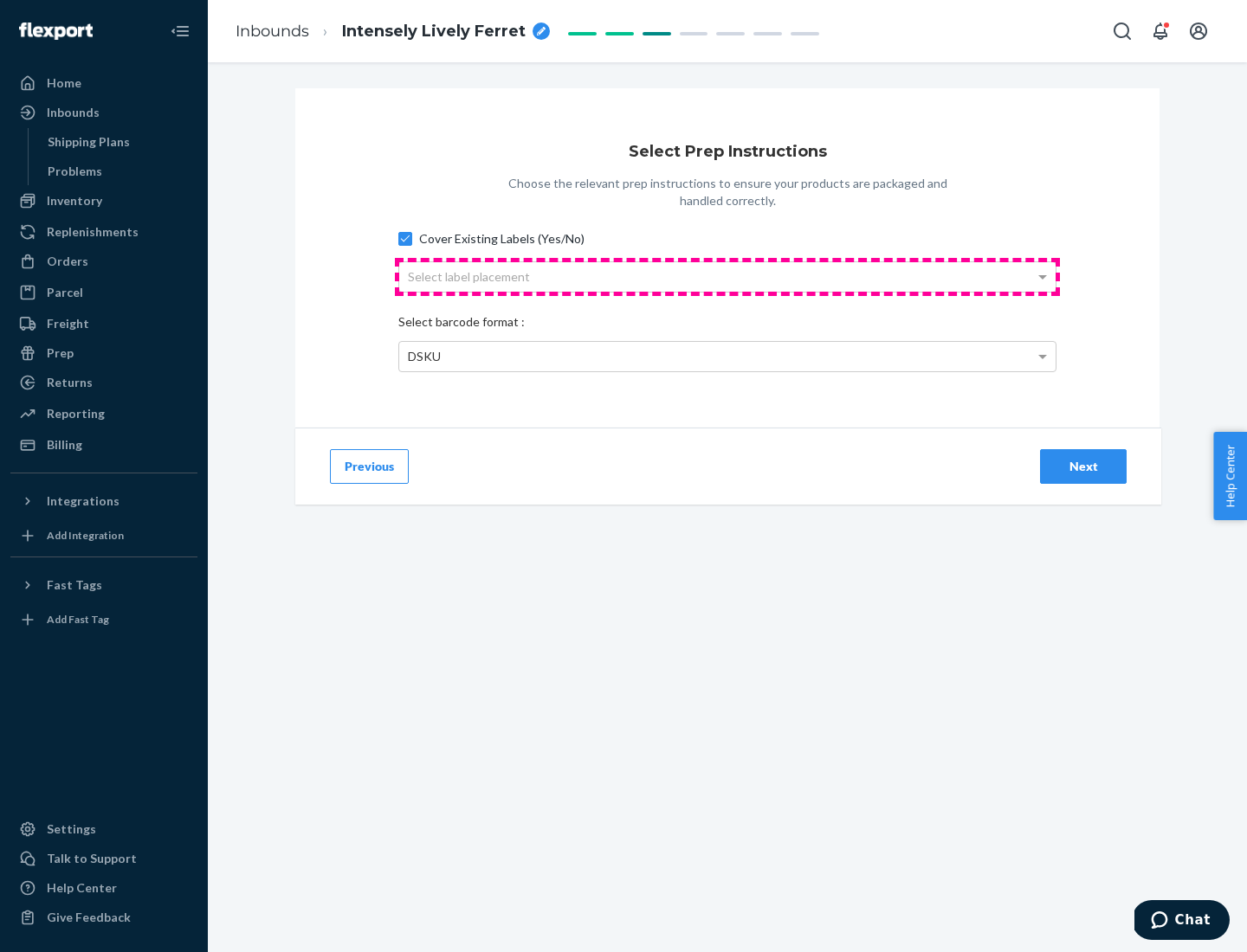
click at [727, 276] on div "Select label placement" at bounding box center [727, 276] width 656 height 30
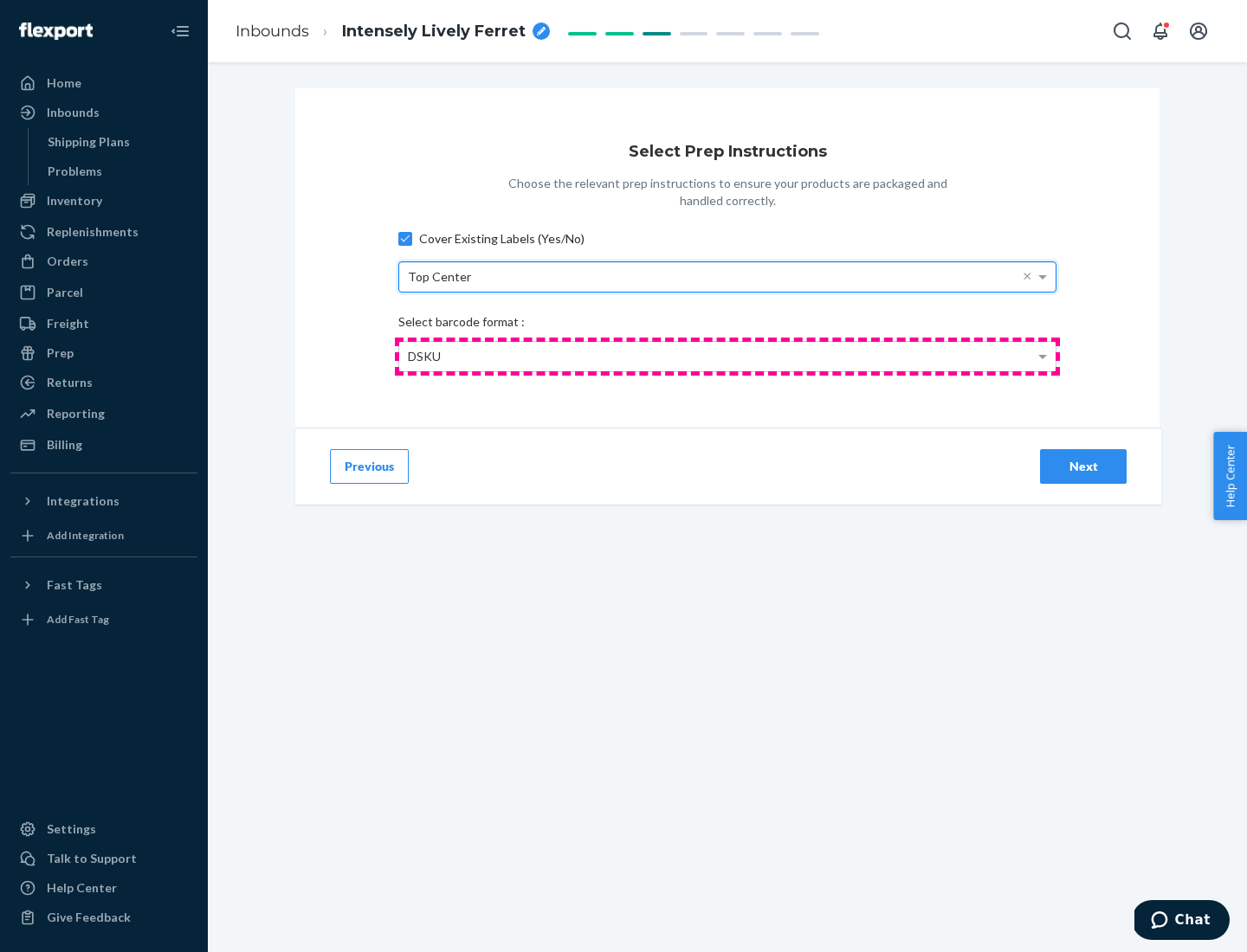
click at [727, 355] on div "DSKU" at bounding box center [727, 356] width 656 height 30
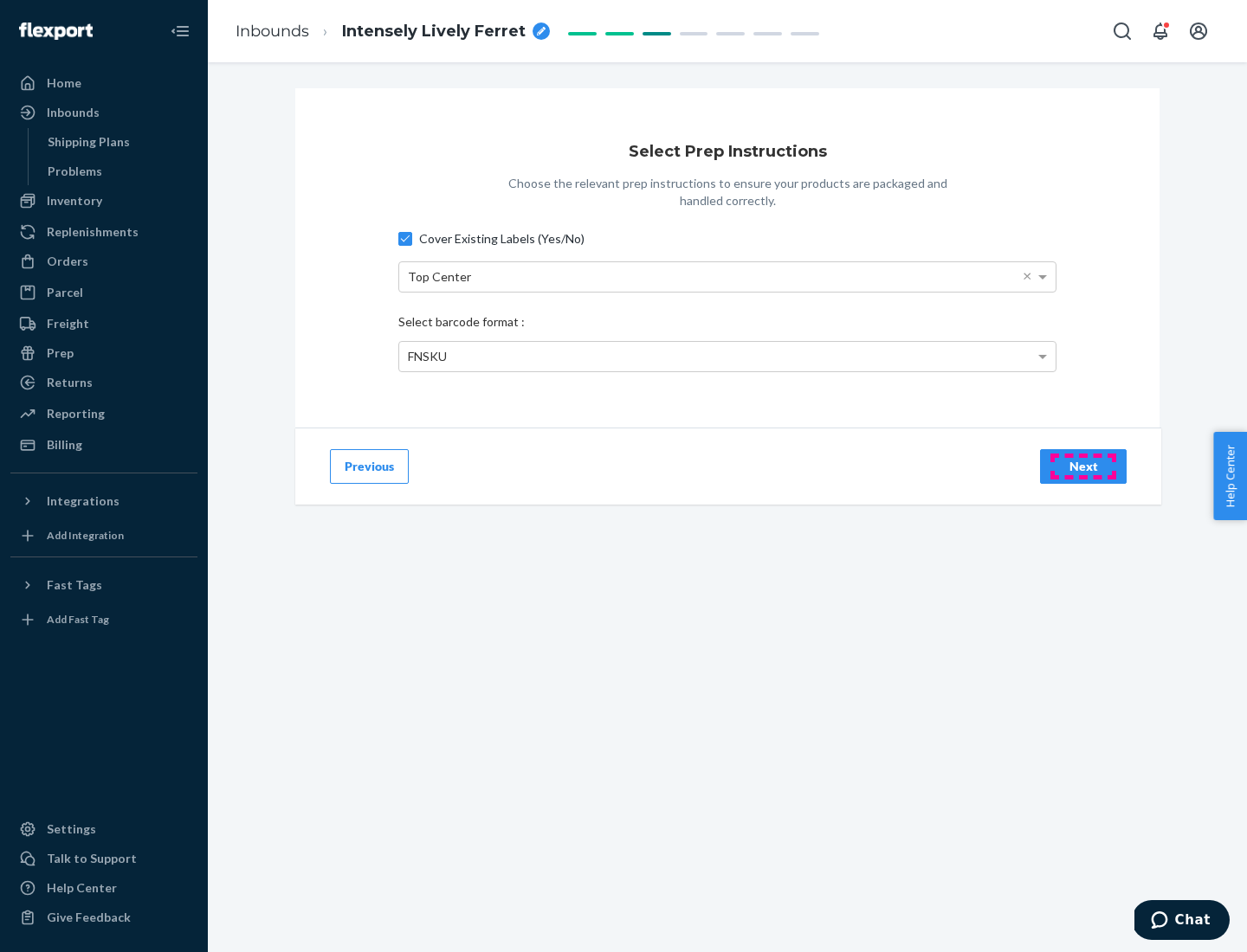
click at [1083, 466] on div "Next" at bounding box center [1083, 466] width 57 height 17
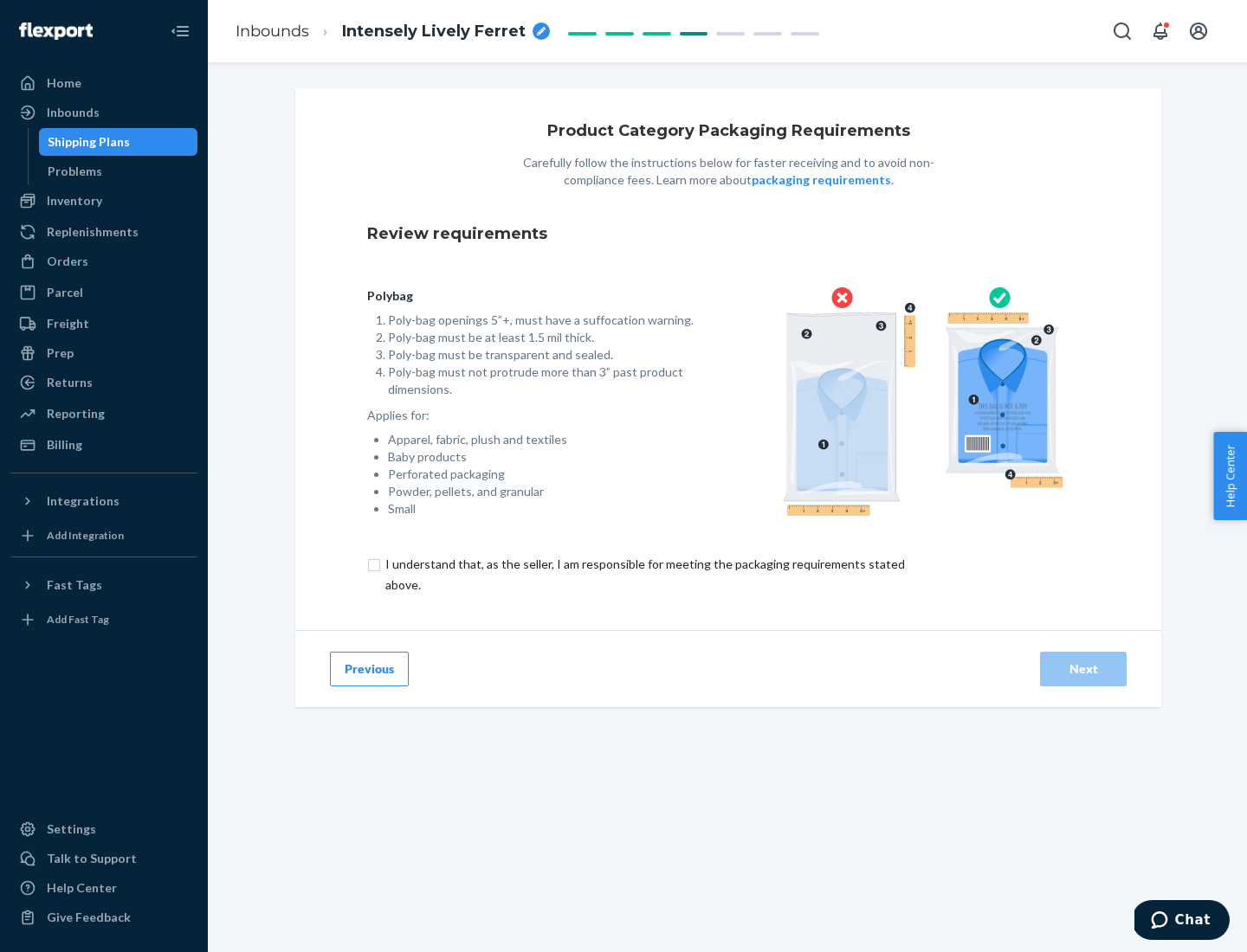
click at [644, 574] on input "checkbox" at bounding box center [655, 575] width 576 height 42
checkbox input "true"
click at [1083, 668] on div "Next" at bounding box center [1083, 669] width 57 height 17
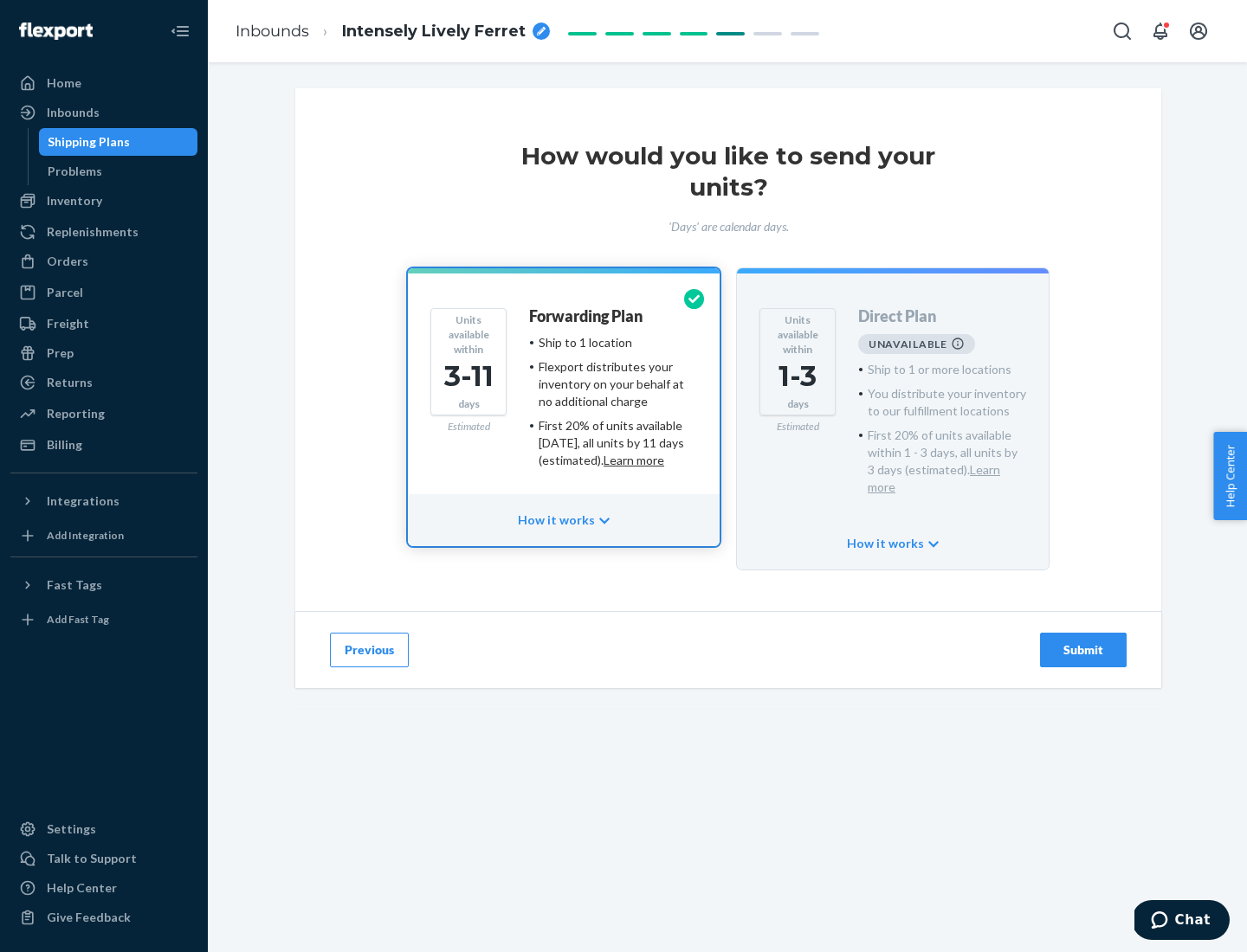
click at [587, 316] on h4 "Forwarding Plan" at bounding box center [585, 316] width 113 height 17
click at [1083, 641] on div "Submit" at bounding box center [1083, 650] width 57 height 17
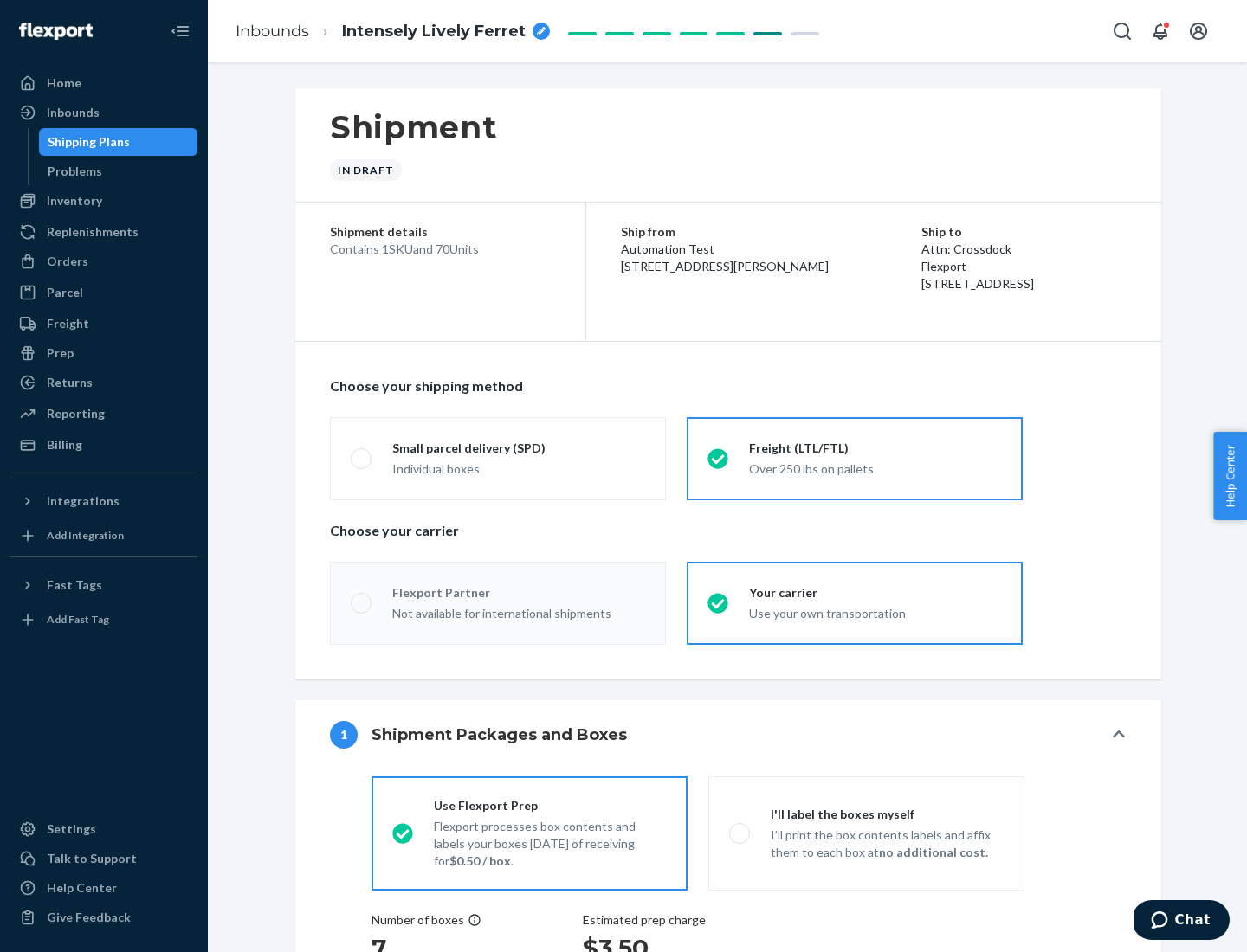
radio input "true"
radio input "false"
radio input "true"
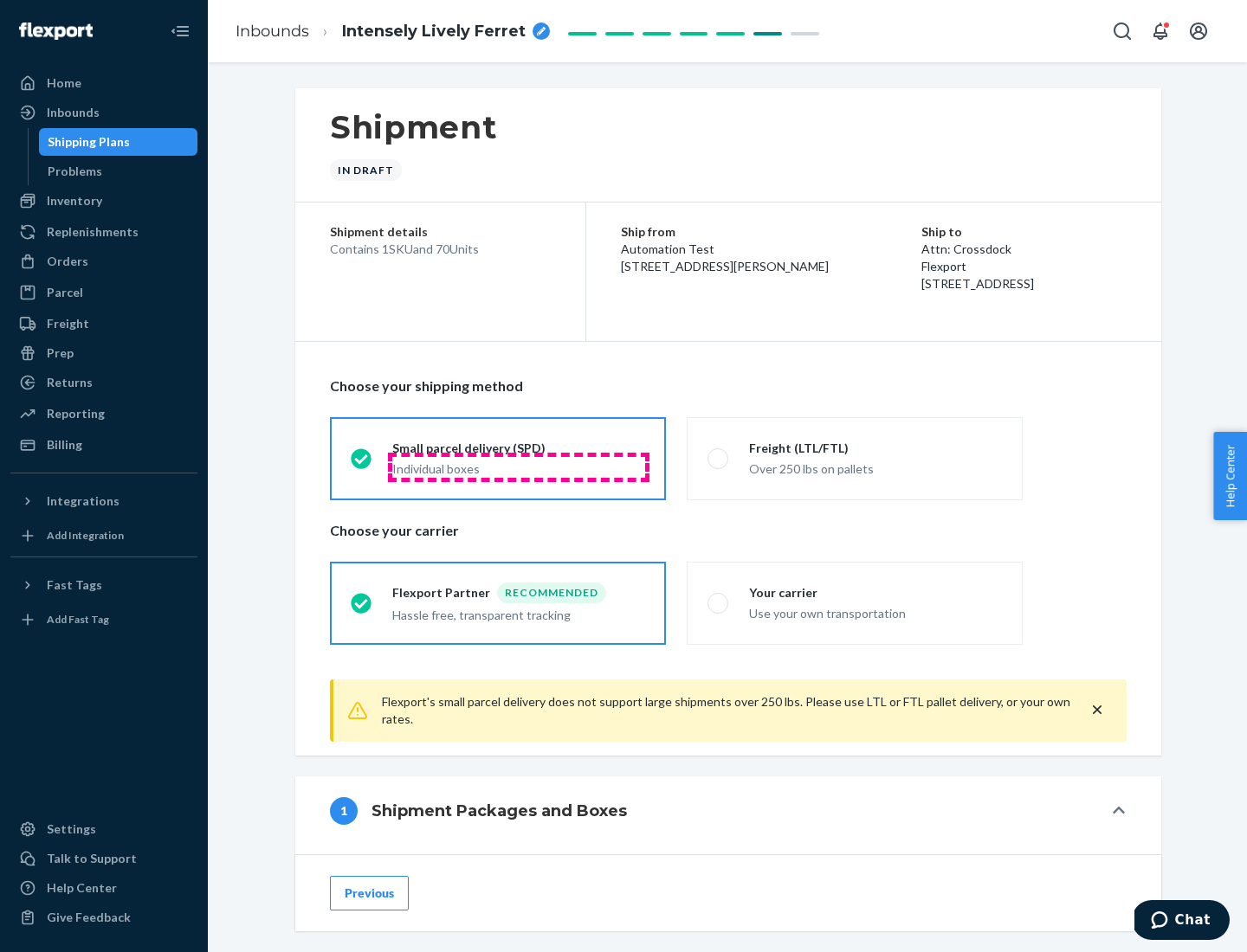
click at [519, 467] on div "Individual boxes" at bounding box center [518, 469] width 253 height 17
click at [362, 464] on input "Small parcel delivery (SPD) Individual boxes" at bounding box center [357, 458] width 11 height 11
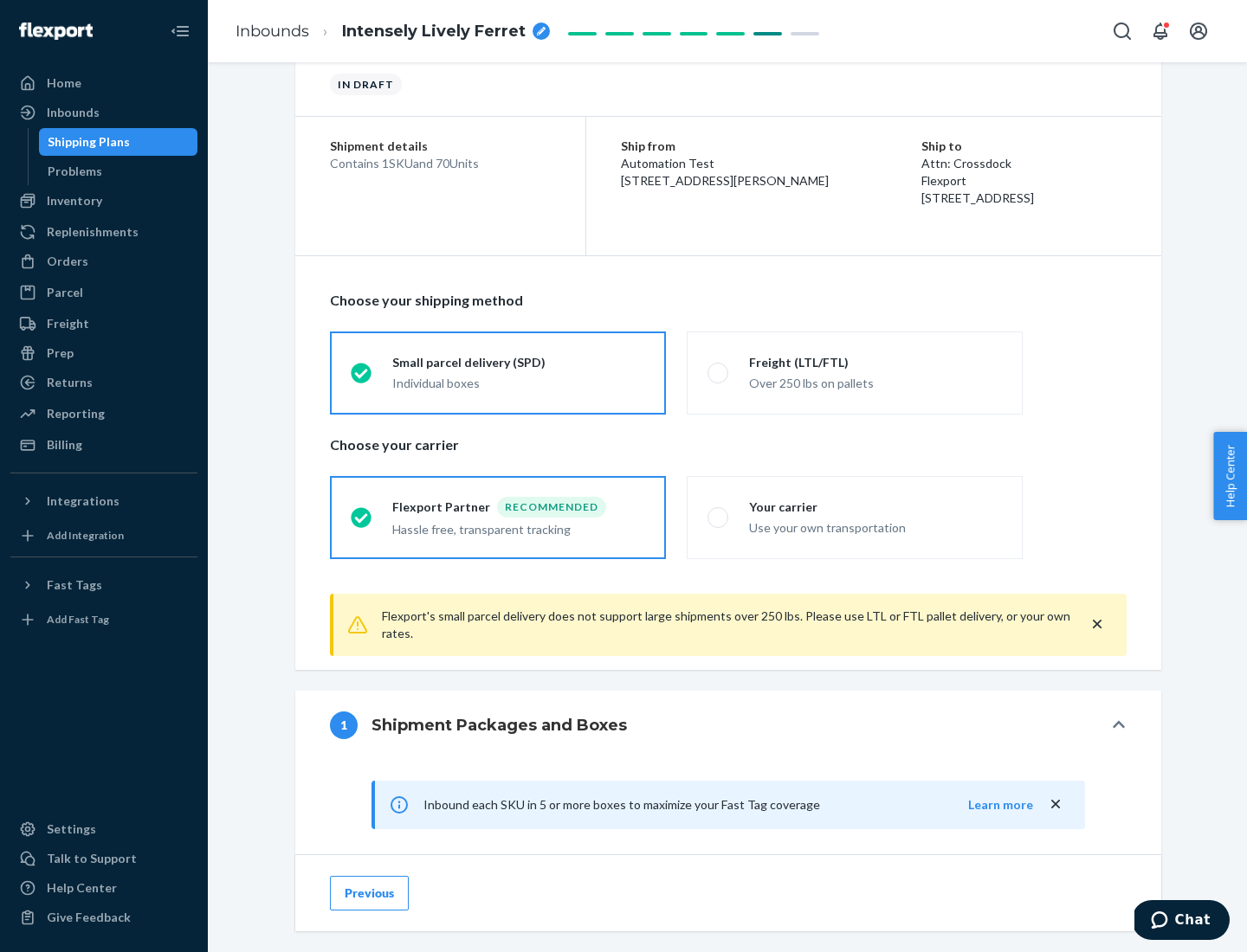
click at [875, 506] on div "Your carrier" at bounding box center [875, 507] width 253 height 17
click at [719, 512] on input "Your carrier Use your own transportation" at bounding box center [713, 517] width 11 height 11
radio input "true"
radio input "false"
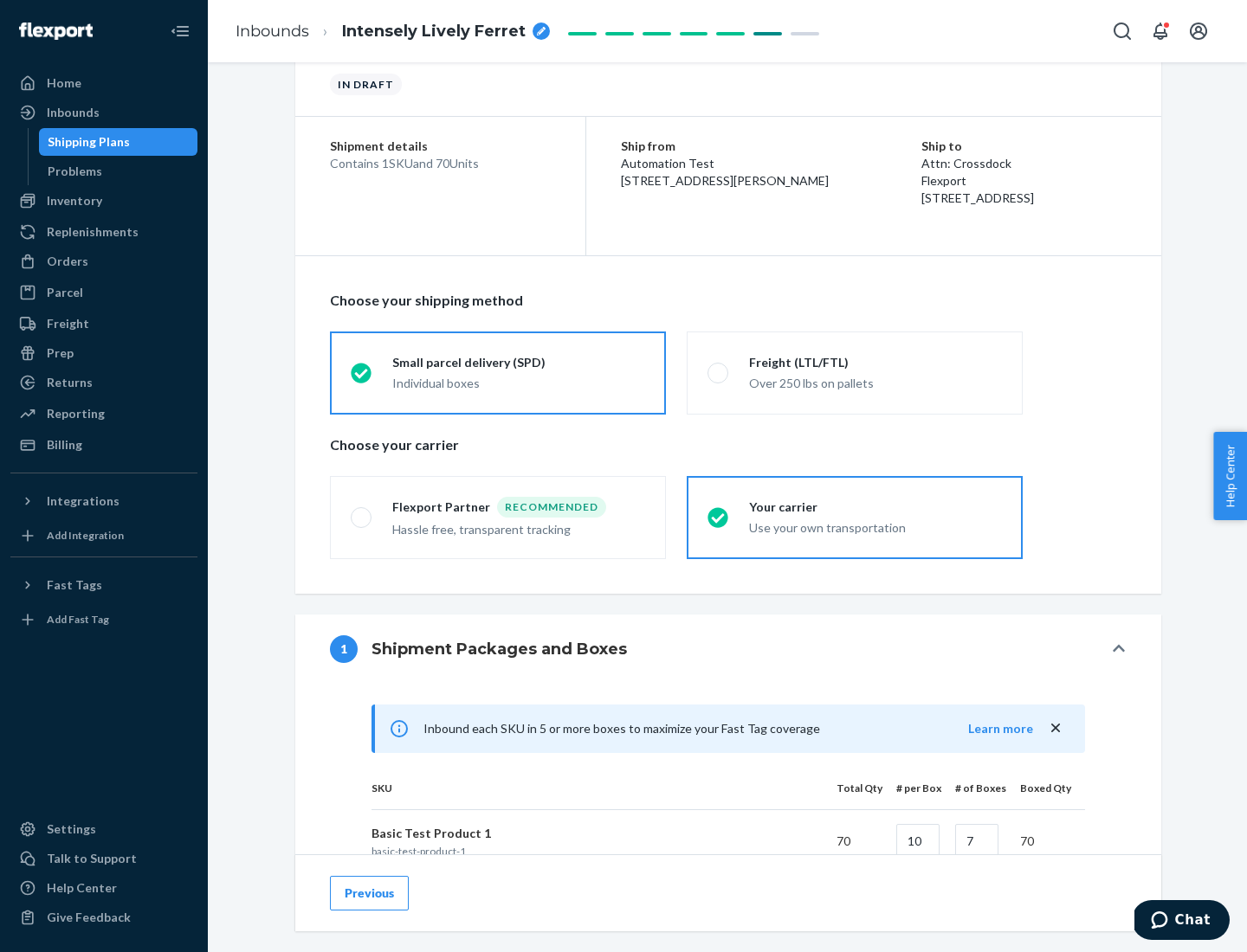
scroll to position [419, 0]
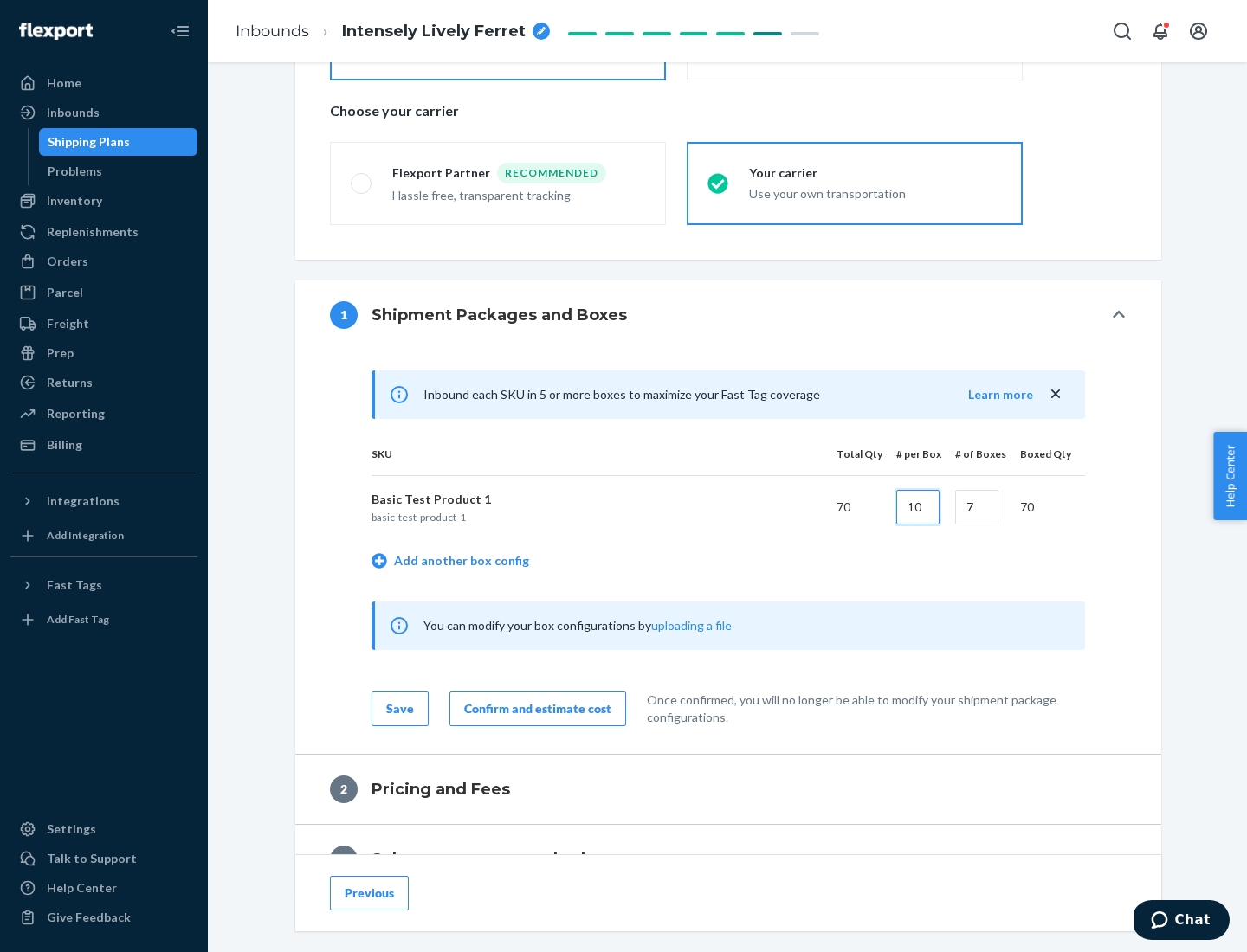
type input "10"
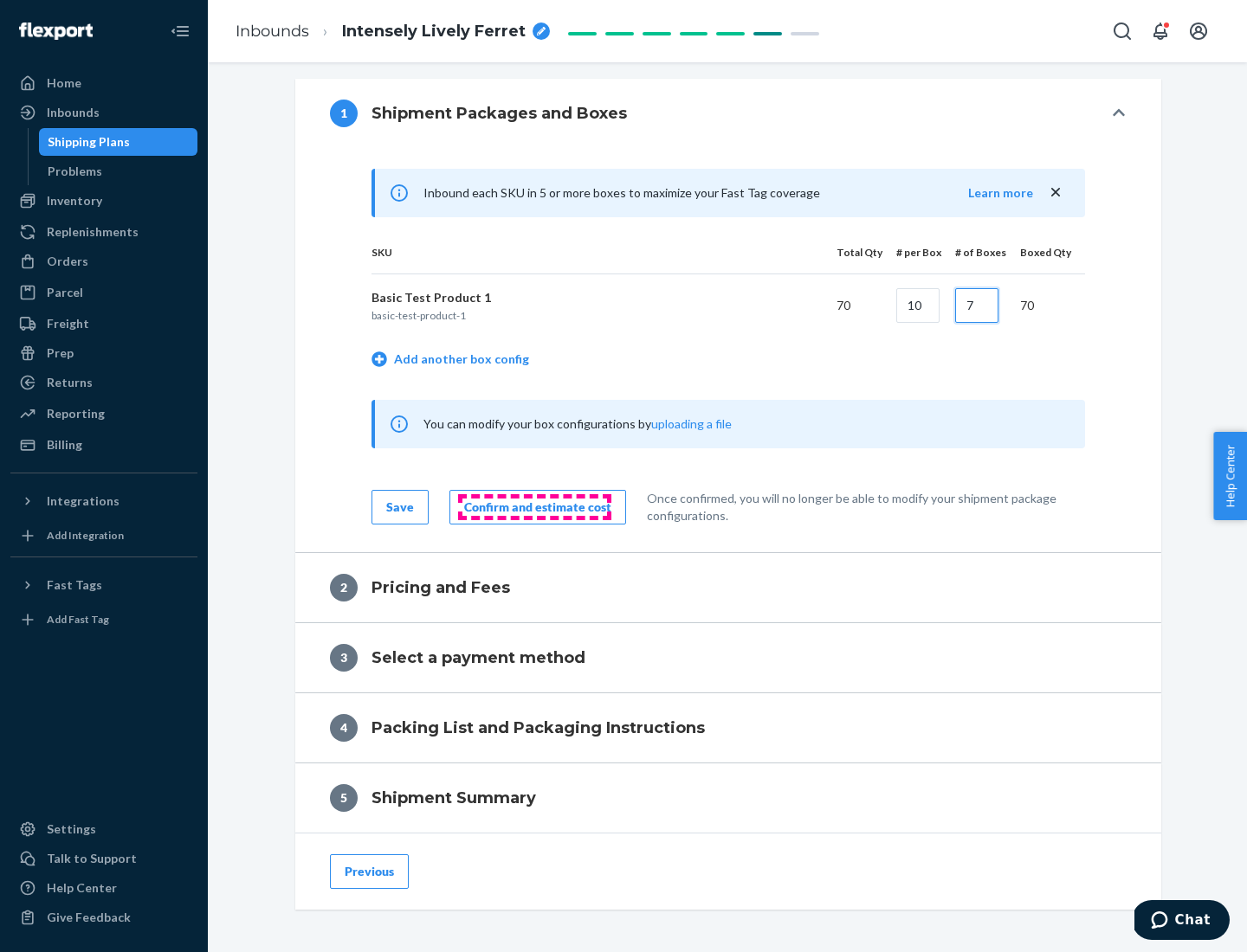
type input "7"
click at [534, 506] on div "Confirm and estimate cost" at bounding box center [538, 507] width 147 height 17
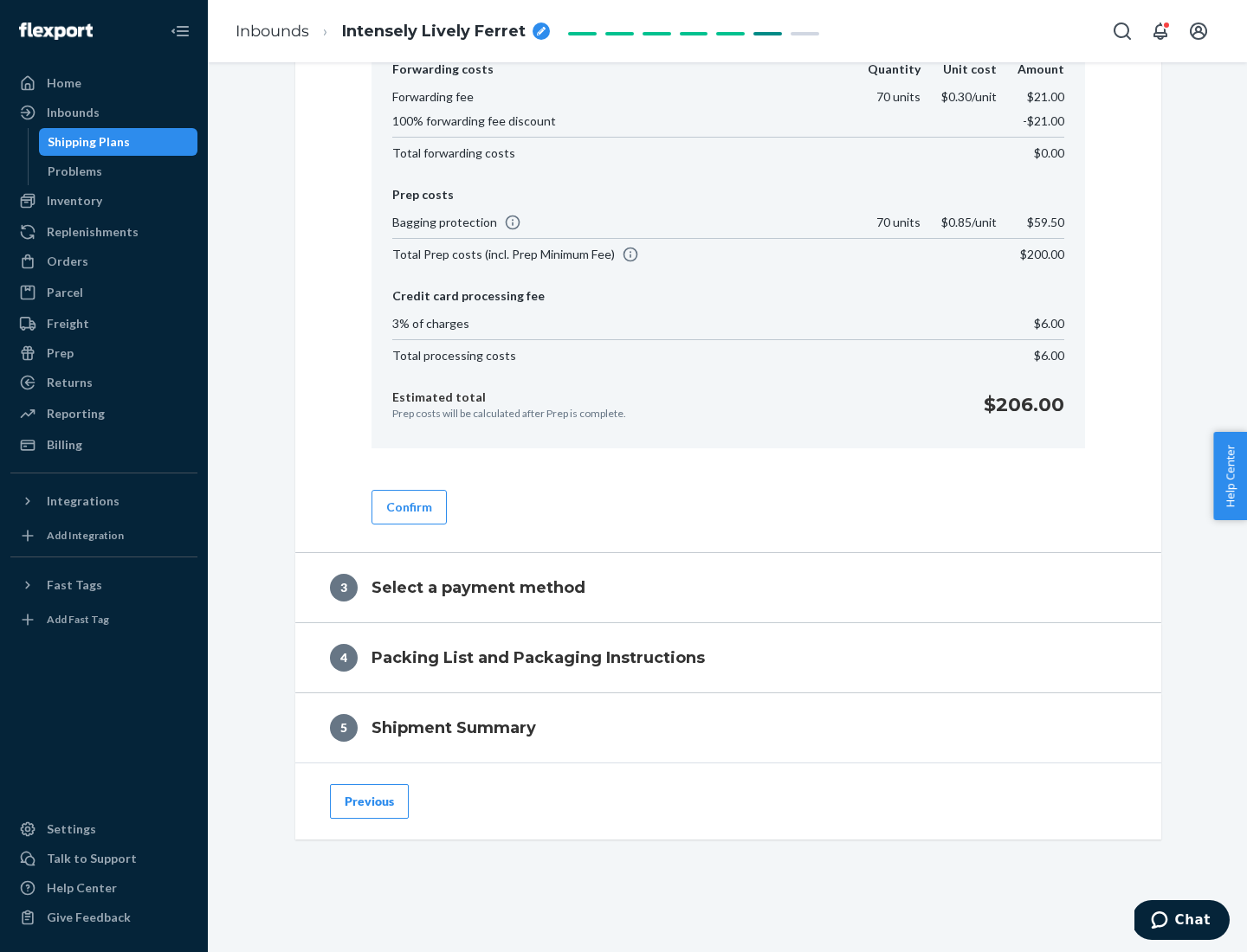
click at [408, 506] on button "Confirm" at bounding box center [409, 507] width 75 height 34
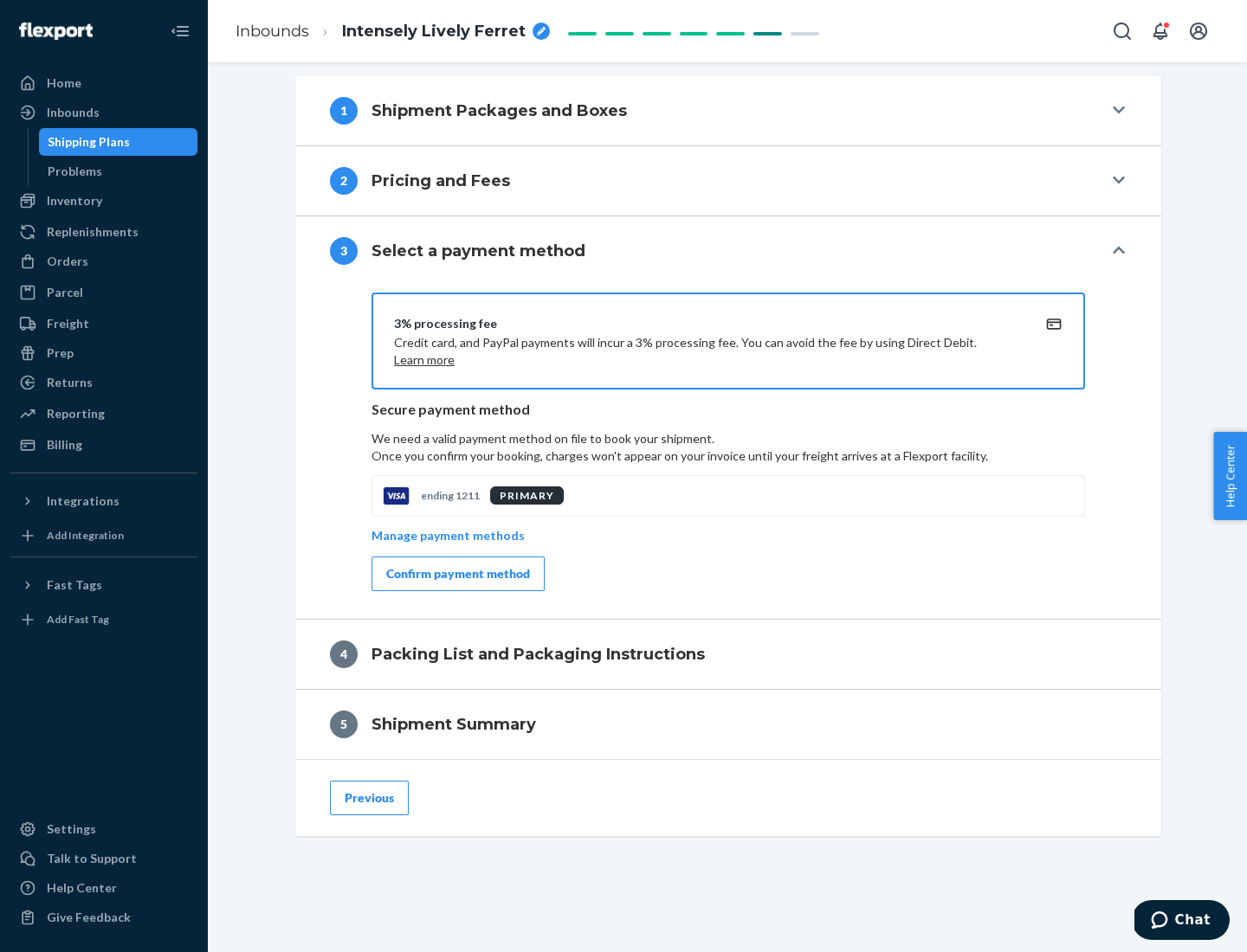
click at [457, 574] on div "Confirm payment method" at bounding box center [458, 574] width 144 height 17
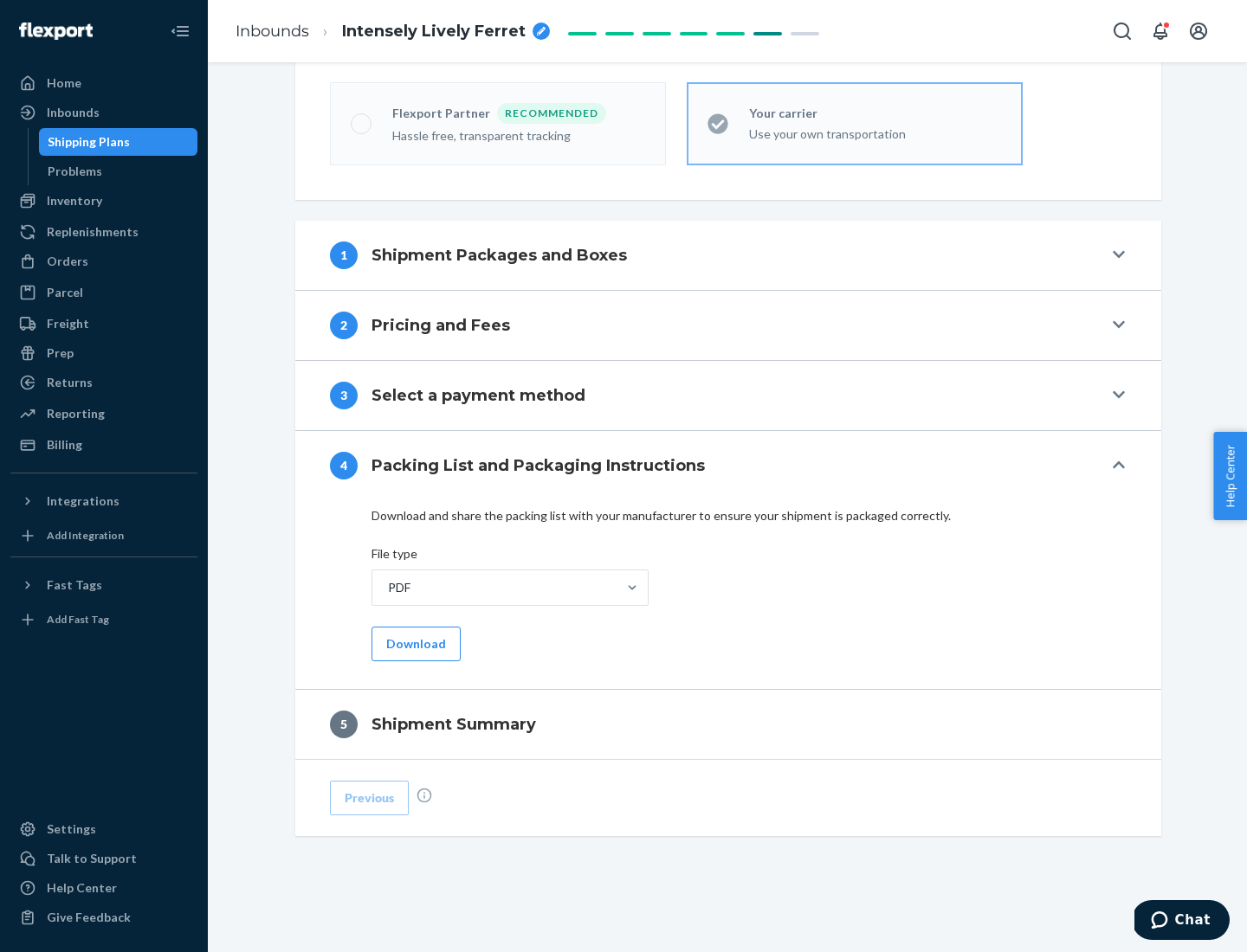
click at [414, 643] on button "Download" at bounding box center [417, 644] width 90 height 34
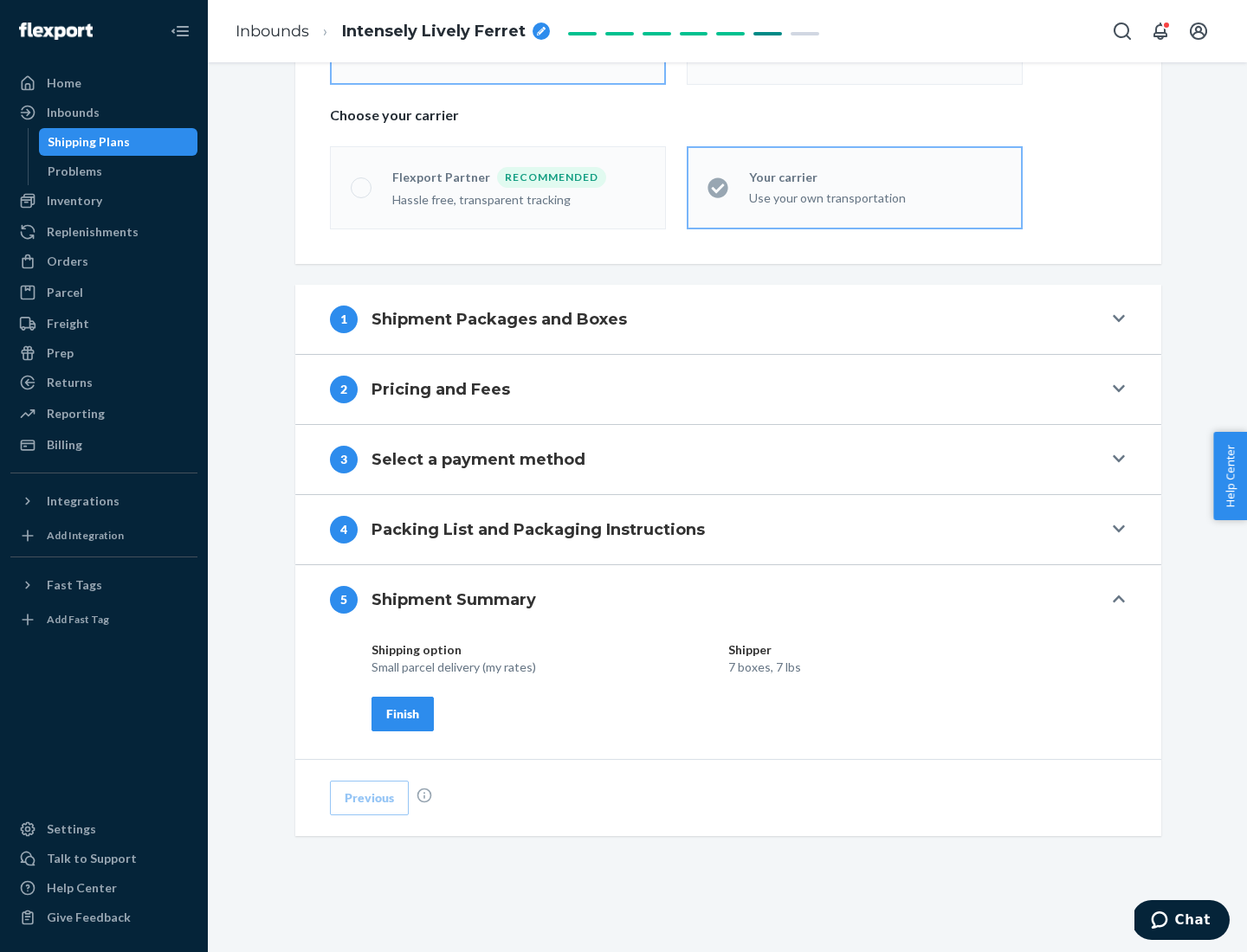
scroll to position [415, 0]
